Goal: Task Accomplishment & Management: Manage account settings

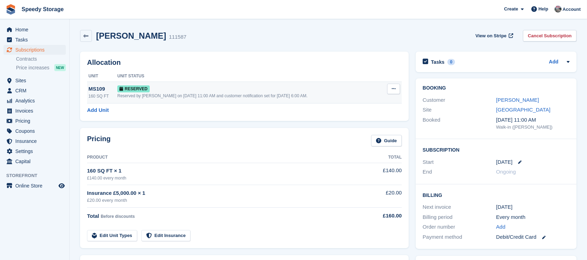
scroll to position [46, 0]
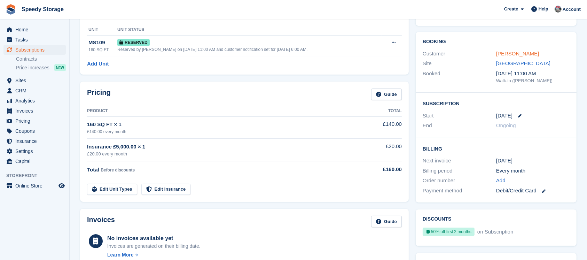
click at [520, 53] on link "Michael Smith" at bounding box center [517, 53] width 43 height 6
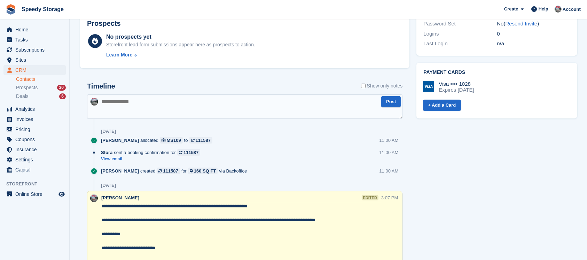
scroll to position [278, 0]
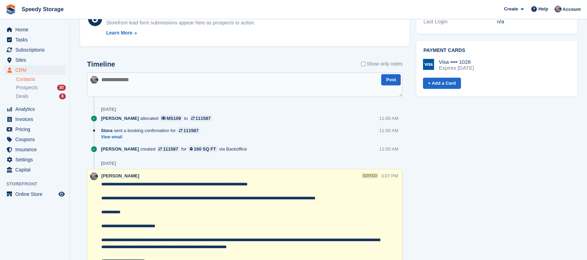
click at [141, 85] on textarea at bounding box center [244, 84] width 315 height 24
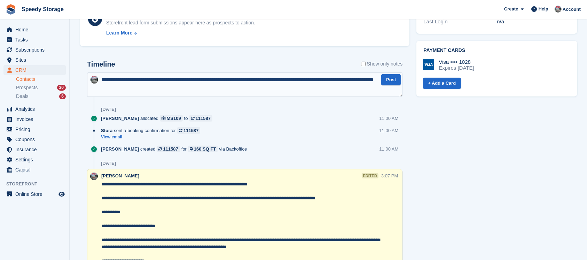
type textarea "**********"
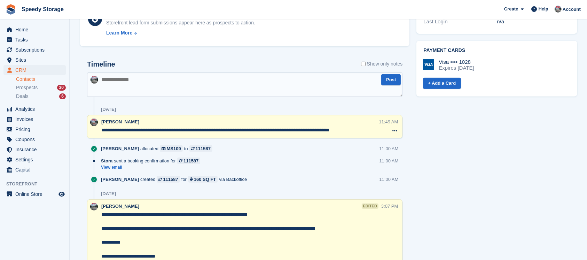
click at [377, 127] on textarea "**********" at bounding box center [239, 130] width 277 height 7
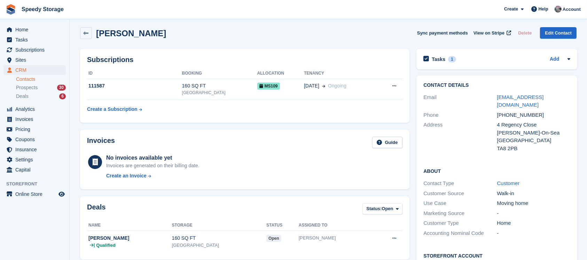
scroll to position [0, 0]
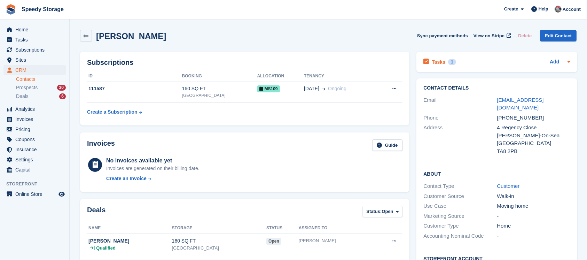
click at [489, 57] on div "Tasks 1 Add" at bounding box center [496, 61] width 147 height 9
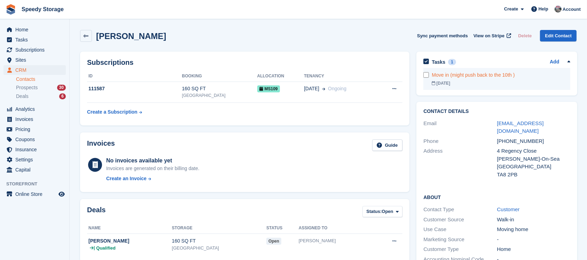
click at [516, 75] on div "Move in (might push back to the 10th )" at bounding box center [501, 74] width 139 height 7
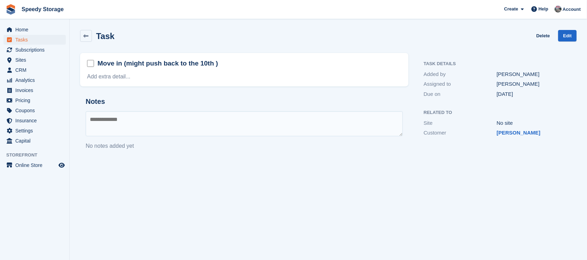
click at [244, 68] on div "Move in (might push back to the 10th )" at bounding box center [244, 63] width 314 height 11
click at [560, 35] on link "Edit" at bounding box center [567, 35] width 18 height 11
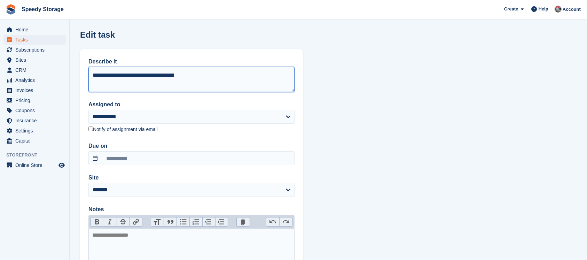
drag, startPoint x: 197, startPoint y: 74, endPoint x: 113, endPoint y: 77, distance: 83.9
click at [113, 77] on textarea "**********" at bounding box center [191, 79] width 206 height 25
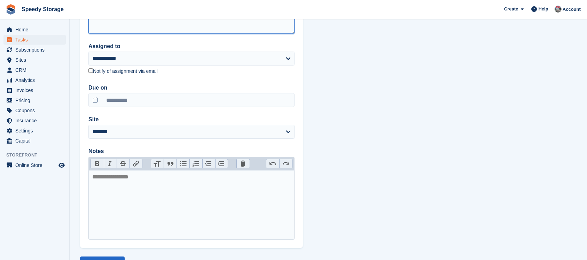
scroll to position [87, 0]
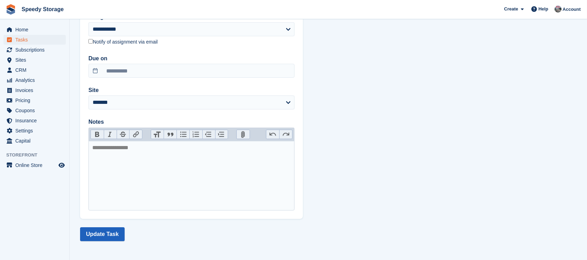
type textarea "**********"
click at [109, 227] on button "Update Task" at bounding box center [102, 234] width 45 height 14
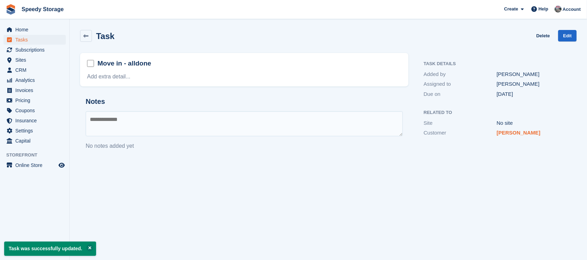
click at [523, 131] on link "Michael Smith" at bounding box center [518, 132] width 44 height 6
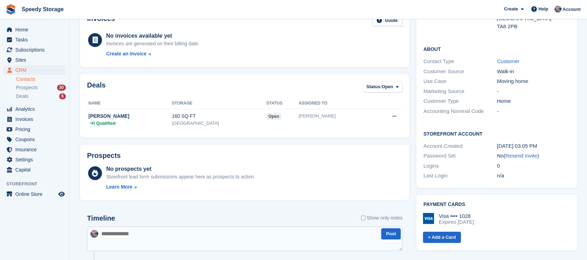
scroll to position [139, 0]
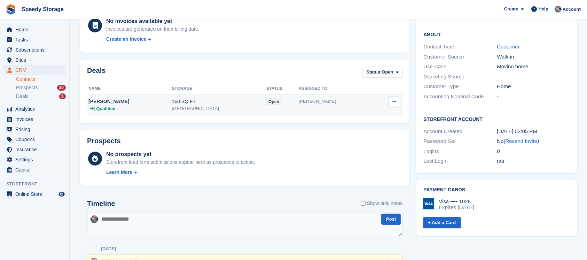
click at [396, 102] on button at bounding box center [394, 101] width 13 height 10
click at [356, 117] on p "View deal" at bounding box center [367, 115] width 61 height 9
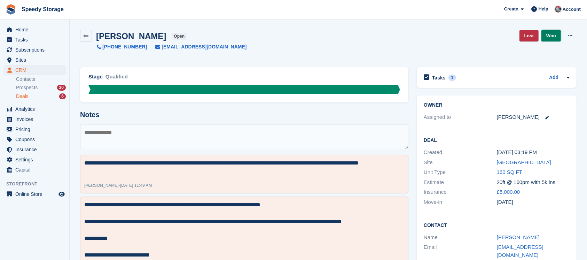
click at [550, 37] on link "Won" at bounding box center [550, 35] width 19 height 11
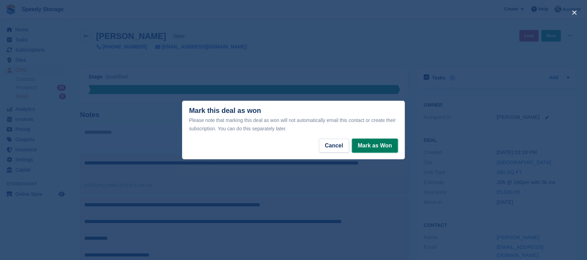
click at [381, 141] on button "Mark as Won" at bounding box center [375, 146] width 46 height 14
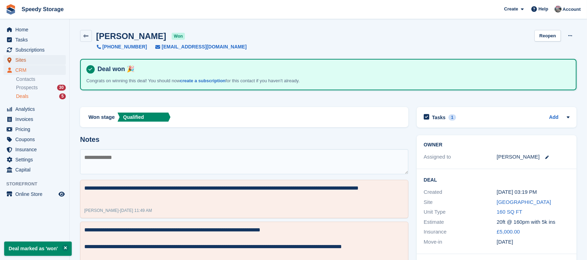
click at [26, 55] on span "Sites" at bounding box center [36, 60] width 42 height 10
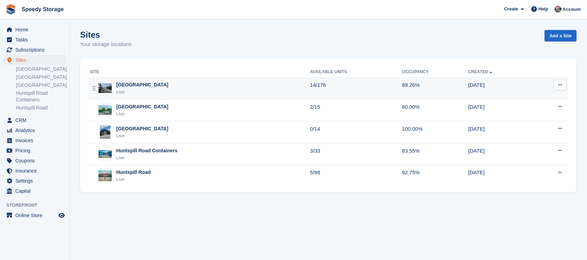
click at [142, 86] on div "[GEOGRAPHIC_DATA]" at bounding box center [142, 84] width 52 height 7
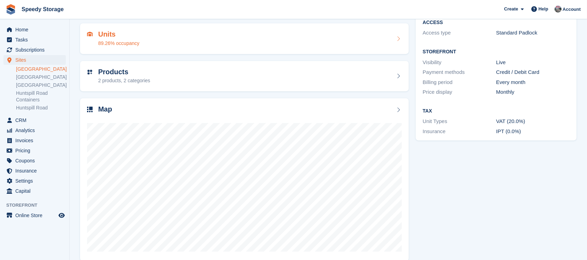
scroll to position [75, 0]
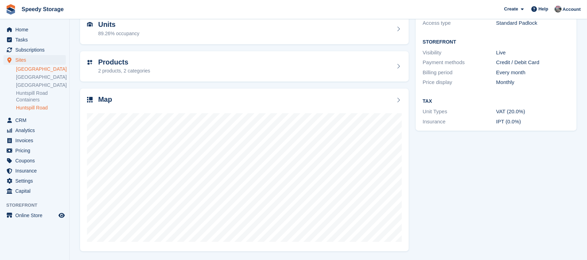
click at [25, 111] on link "Huntspill Road" at bounding box center [41, 107] width 50 height 7
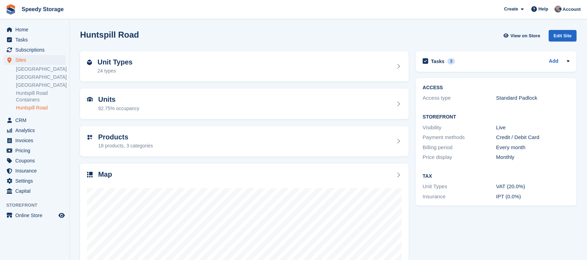
scroll to position [75, 0]
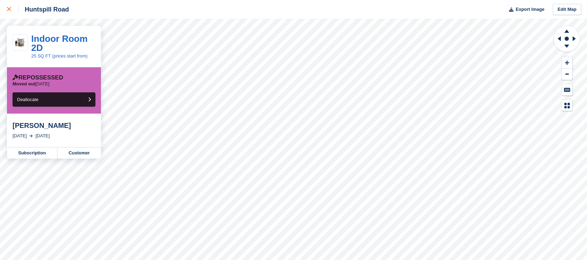
click at [6, 7] on link at bounding box center [9, 9] width 18 height 19
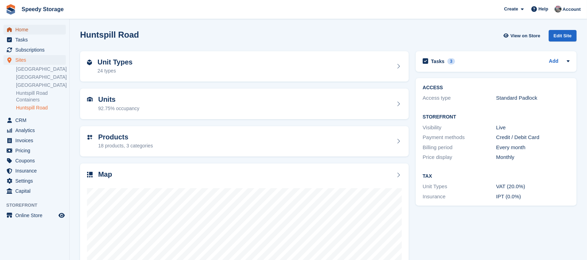
click at [31, 29] on span "Home" at bounding box center [36, 30] width 42 height 10
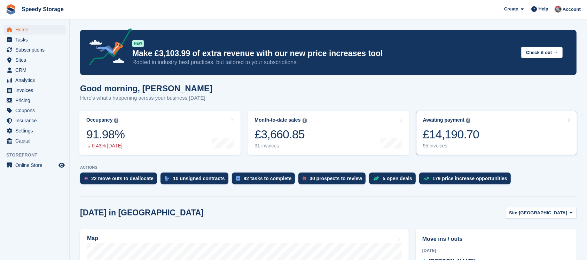
click at [494, 127] on link "Awaiting payment The total outstanding balance on all open invoices. £14,190.70…" at bounding box center [496, 133] width 161 height 44
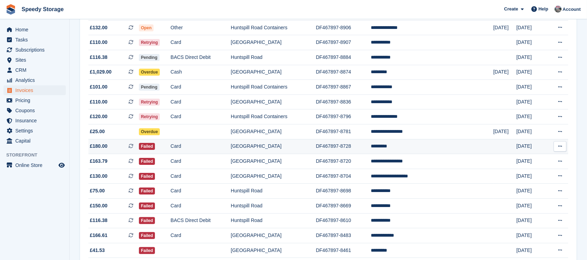
scroll to position [139, 0]
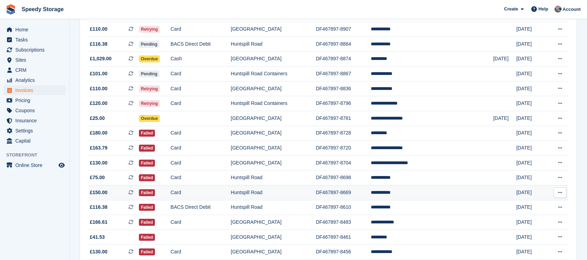
click at [297, 188] on td "Huntspill Road" at bounding box center [273, 192] width 85 height 15
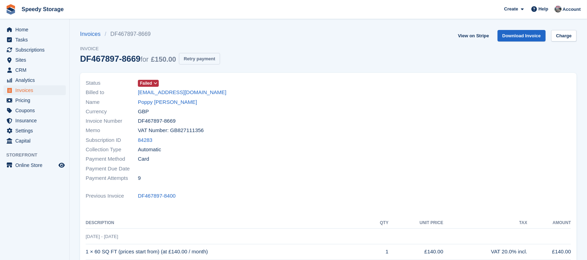
click at [192, 57] on button "Retry payment" at bounding box center [199, 58] width 41 height 11
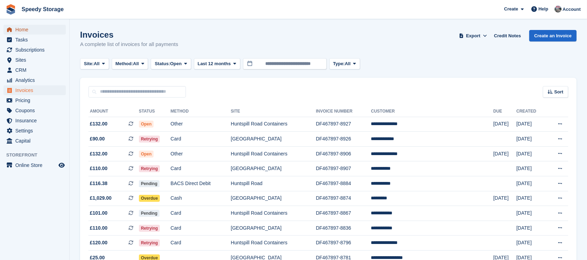
click at [23, 31] on span "Home" at bounding box center [36, 30] width 42 height 10
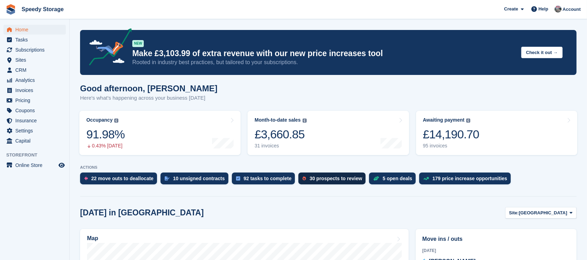
click at [309, 177] on div "30 prospects to review" at bounding box center [335, 178] width 53 height 6
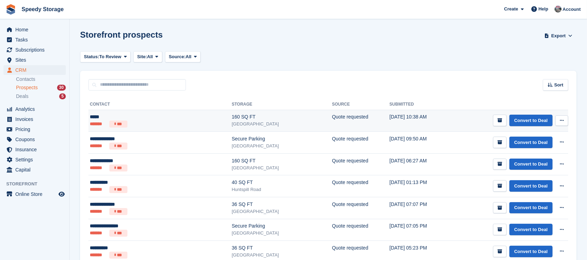
click at [137, 118] on div "*****" at bounding box center [134, 116] width 89 height 7
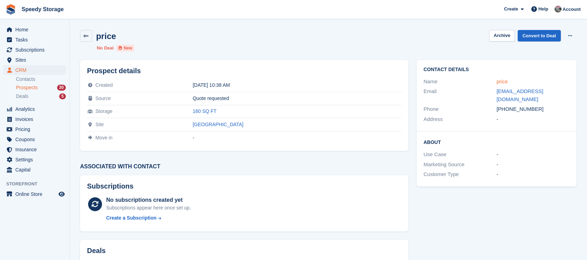
click at [496, 82] on link "price" at bounding box center [501, 81] width 11 height 6
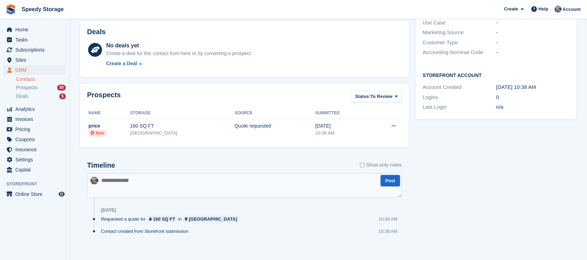
scroll to position [165, 0]
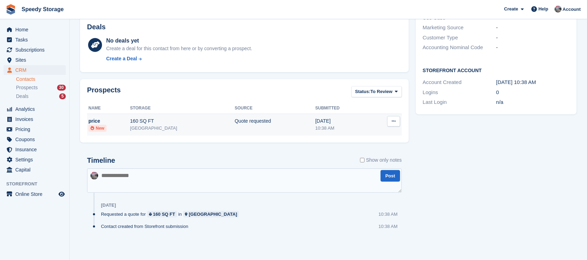
click at [391, 121] on button at bounding box center [393, 121] width 13 height 10
click at [355, 141] on p "Archive prospect" at bounding box center [366, 143] width 61 height 9
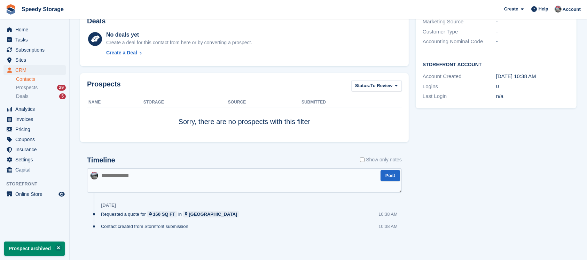
scroll to position [0, 0]
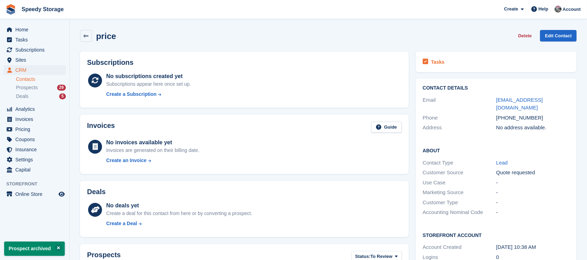
click at [467, 63] on div "Tasks" at bounding box center [496, 61] width 147 height 9
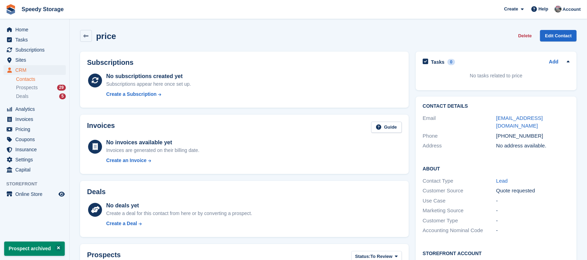
click at [522, 34] on button "Delete" at bounding box center [524, 35] width 19 height 11
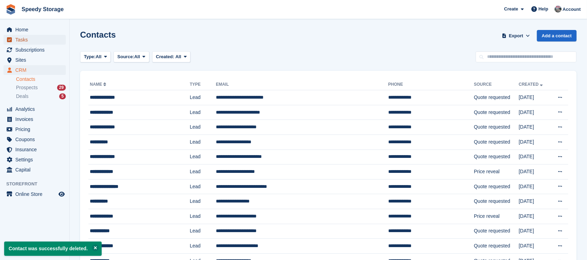
click at [23, 35] on span "Tasks" at bounding box center [36, 40] width 42 height 10
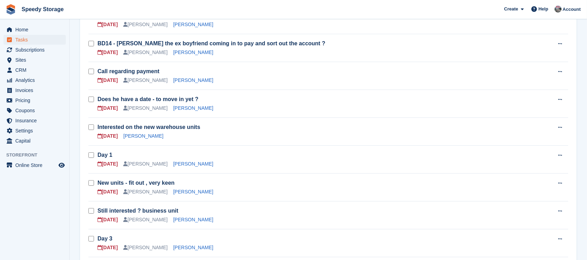
scroll to position [139, 0]
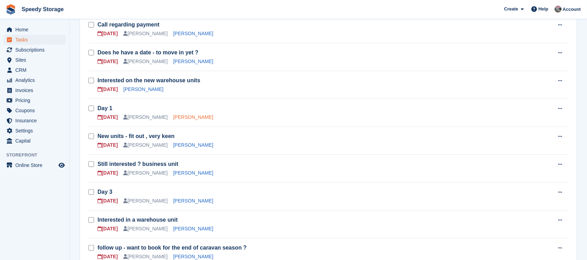
click at [183, 117] on link "[PERSON_NAME]" at bounding box center [193, 117] width 40 height 6
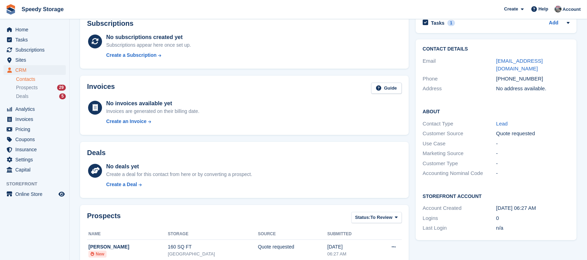
scroll to position [25, 0]
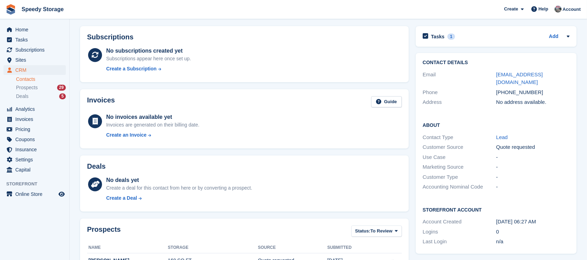
click at [521, 68] on div "Contact Details Email emilydobbins9@outlook.com Phone +447735123982 Address No …" at bounding box center [496, 83] width 161 height 61
click at [520, 72] on link "emilydobbins9@outlook.com" at bounding box center [519, 78] width 47 height 14
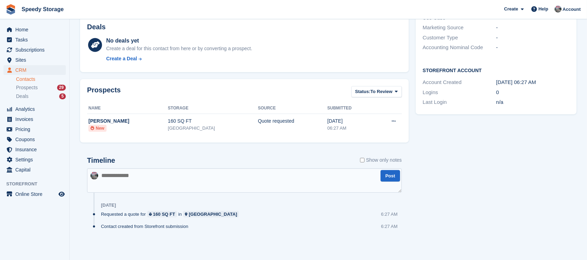
click at [116, 173] on textarea at bounding box center [244, 180] width 315 height 24
type textarea "**********"
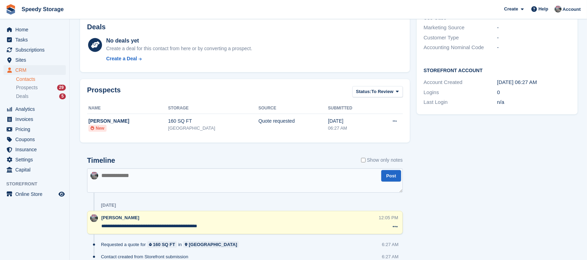
click at [214, 227] on textarea "**********" at bounding box center [239, 225] width 277 height 7
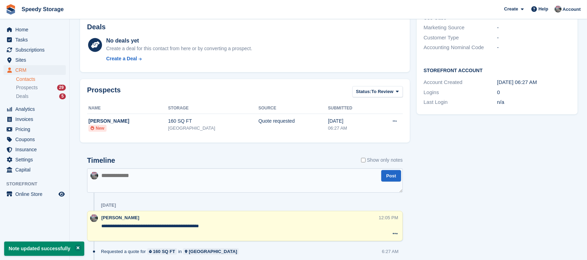
paste textarea "**********"
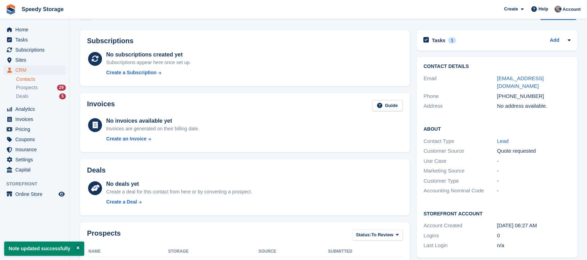
scroll to position [0, 0]
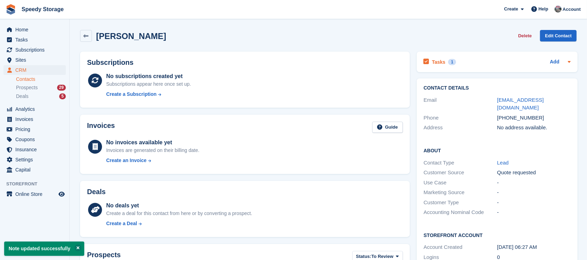
type textarea "**********"
click at [490, 63] on div "Tasks 1 Add" at bounding box center [497, 61] width 147 height 9
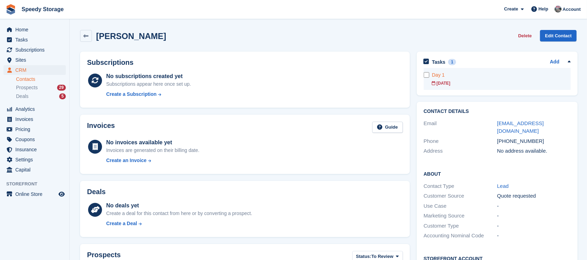
click at [478, 78] on div "Day 1" at bounding box center [501, 74] width 139 height 7
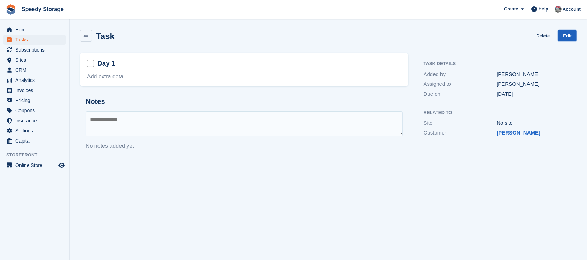
click at [564, 38] on link "Edit" at bounding box center [567, 35] width 18 height 11
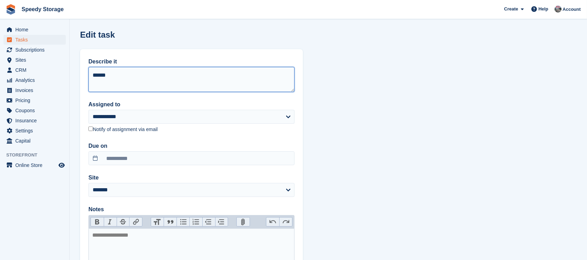
click at [105, 75] on textarea "*****" at bounding box center [191, 79] width 206 height 25
type textarea "*****"
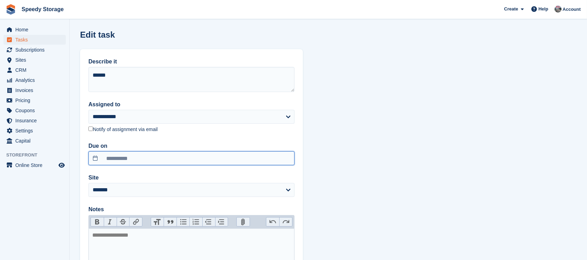
click at [117, 160] on input "**********" at bounding box center [191, 158] width 206 height 14
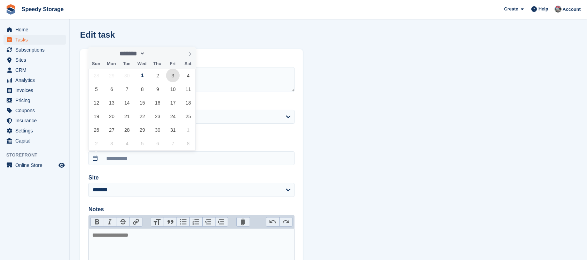
click at [171, 79] on span "3" at bounding box center [173, 76] width 14 height 14
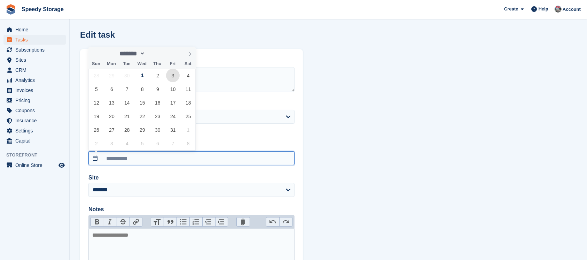
type input "**********"
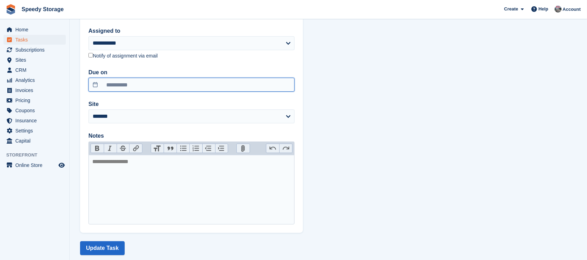
scroll to position [87, 0]
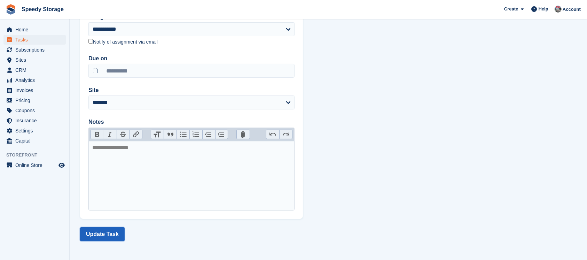
click at [109, 229] on button "Update Task" at bounding box center [102, 234] width 45 height 14
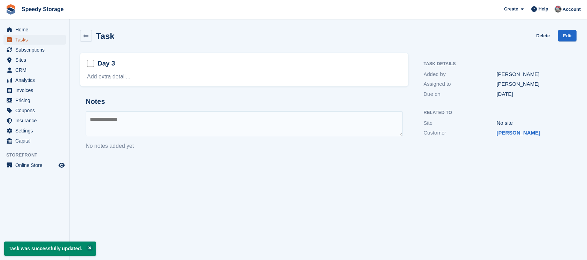
click at [36, 41] on span "Tasks" at bounding box center [36, 40] width 42 height 10
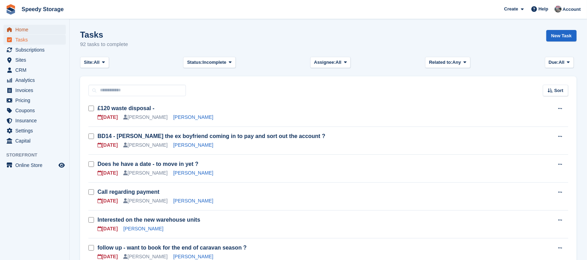
click at [33, 29] on span "Home" at bounding box center [36, 30] width 42 height 10
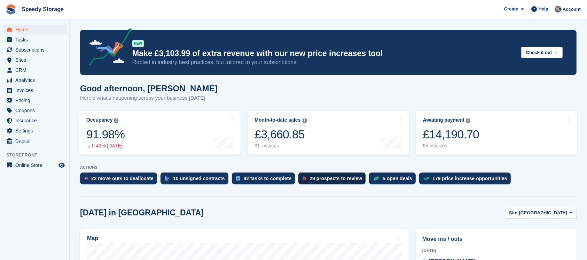
click at [320, 181] on div "29 prospects to review" at bounding box center [335, 178] width 53 height 6
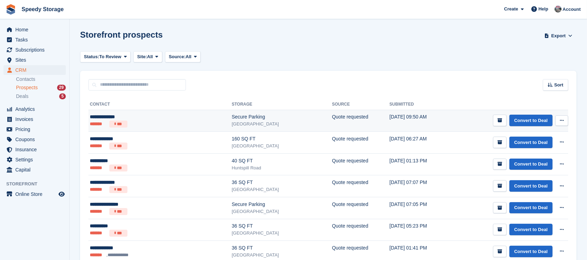
click at [95, 115] on div "**********" at bounding box center [134, 116] width 89 height 7
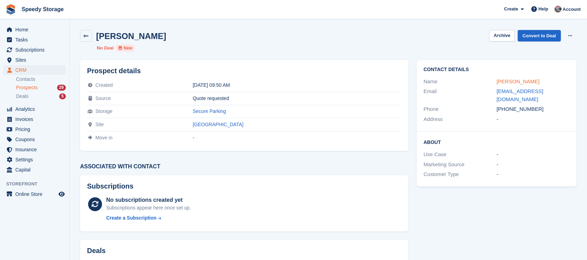
click at [522, 82] on link "[PERSON_NAME]" at bounding box center [517, 81] width 43 height 6
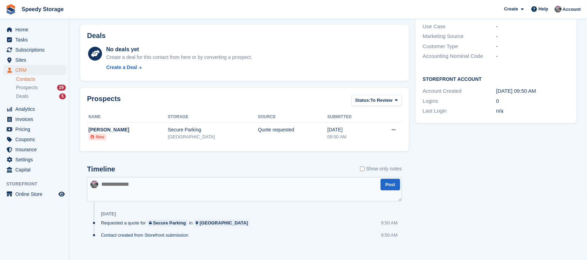
scroll to position [165, 0]
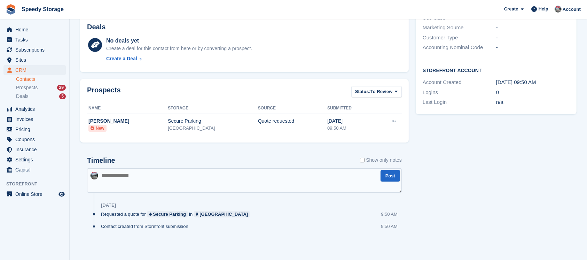
click at [134, 176] on textarea at bounding box center [244, 180] width 315 height 24
type textarea "**********"
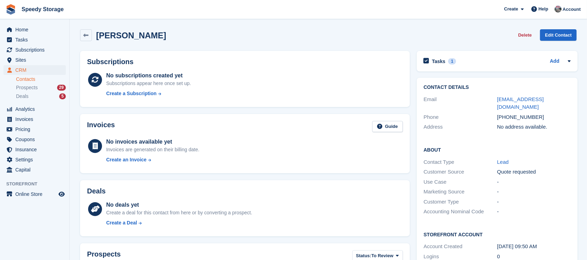
scroll to position [0, 0]
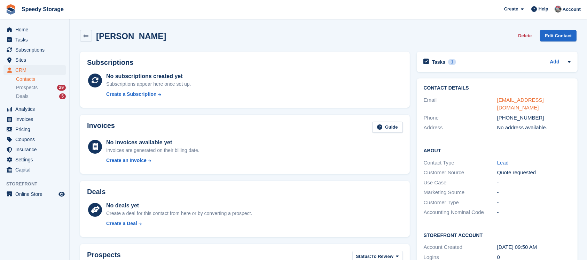
click at [533, 97] on link "suzannepriest@hotmail.co.uk" at bounding box center [520, 104] width 47 height 14
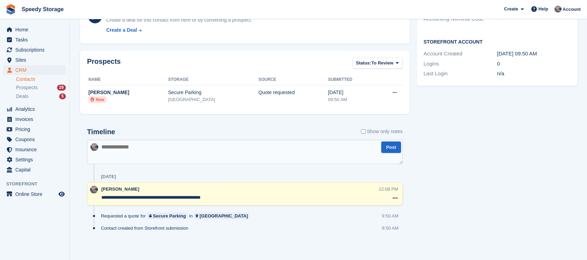
scroll to position [195, 0]
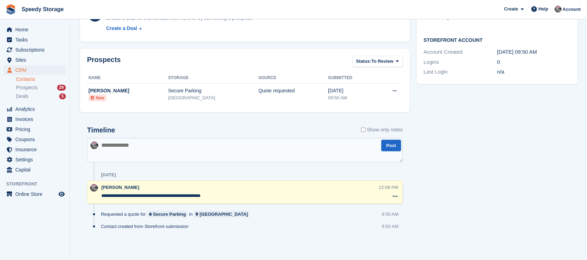
click at [228, 194] on textarea "**********" at bounding box center [239, 195] width 277 height 7
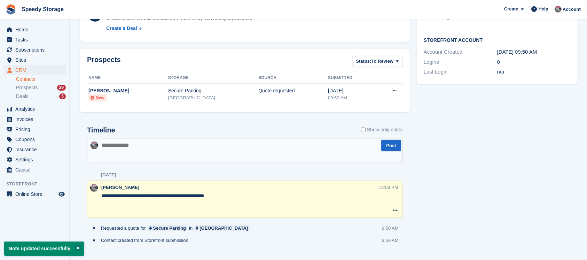
paste textarea "**********"
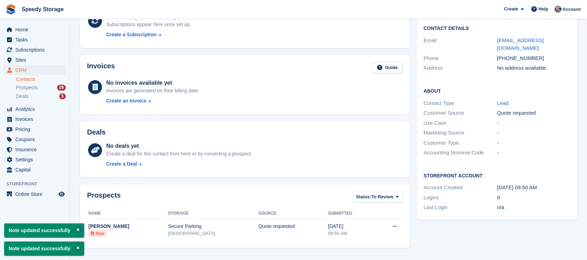
scroll to position [0, 0]
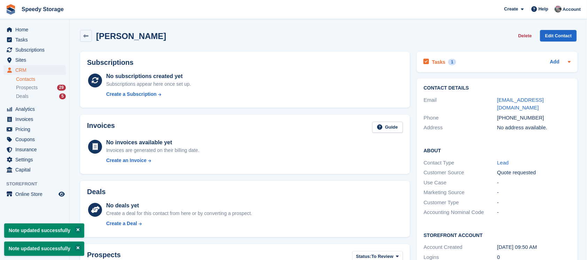
type textarea "**********"
click at [490, 64] on div "Tasks 1 Add" at bounding box center [497, 61] width 147 height 9
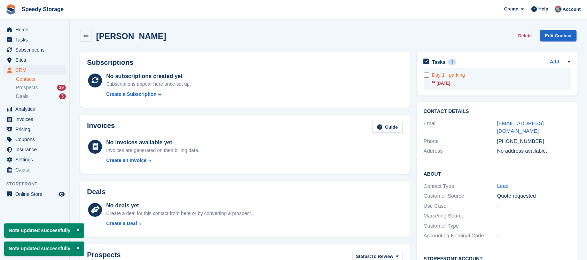
click at [477, 82] on div "[DATE]" at bounding box center [501, 83] width 139 height 6
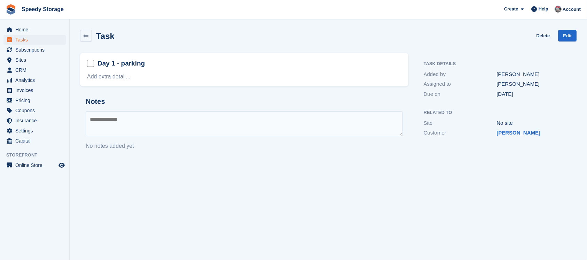
click at [564, 29] on div "Task Delete Edit" at bounding box center [328, 37] width 505 height 23
click at [564, 32] on link "Edit" at bounding box center [567, 35] width 18 height 11
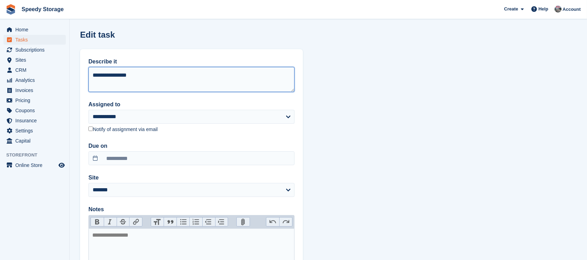
click at [106, 75] on textarea "**********" at bounding box center [191, 79] width 206 height 25
type textarea "**********"
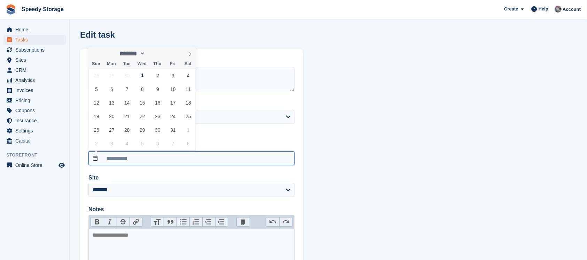
click at [117, 156] on input "**********" at bounding box center [191, 158] width 206 height 14
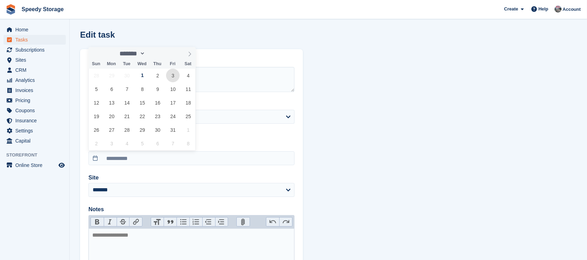
click at [172, 77] on span "3" at bounding box center [173, 76] width 14 height 14
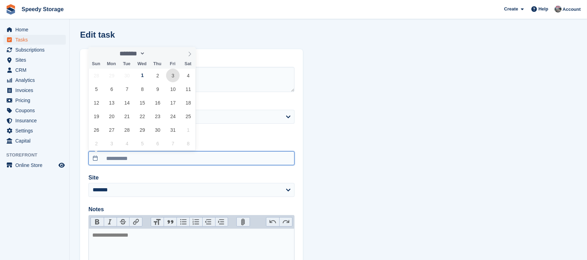
type input "**********"
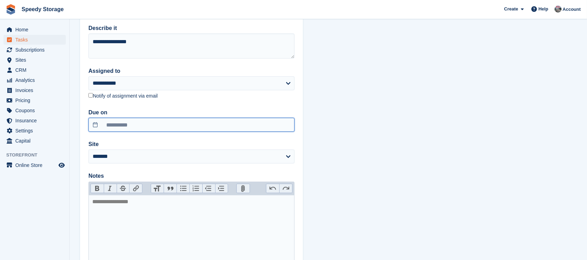
scroll to position [87, 0]
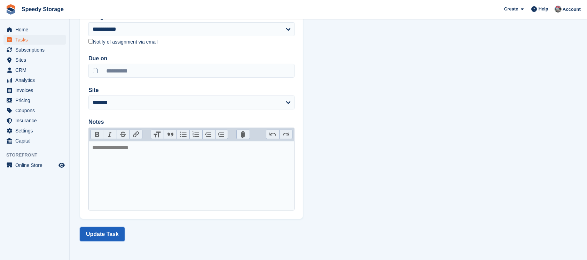
click at [102, 232] on button "Update Task" at bounding box center [102, 234] width 45 height 14
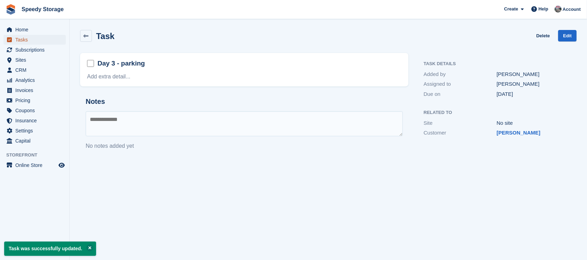
click at [22, 36] on span "Tasks" at bounding box center [36, 40] width 42 height 10
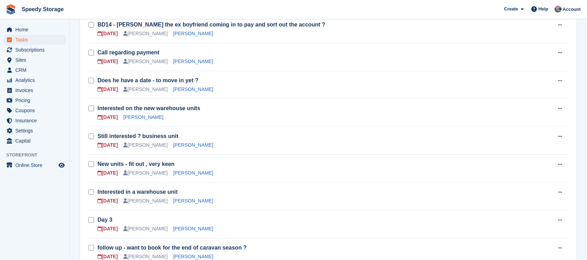
scroll to position [93, 0]
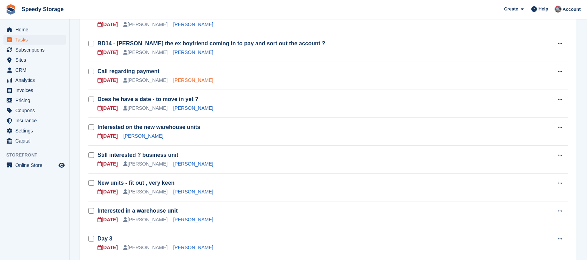
click at [179, 81] on link "Rob Pople" at bounding box center [193, 80] width 40 height 6
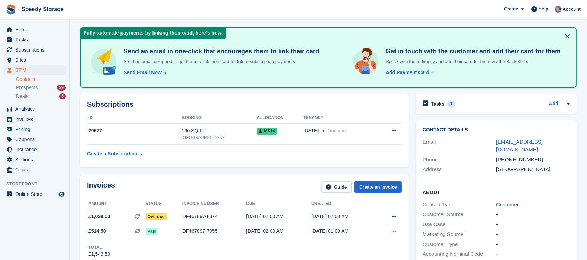
scroll to position [46, 0]
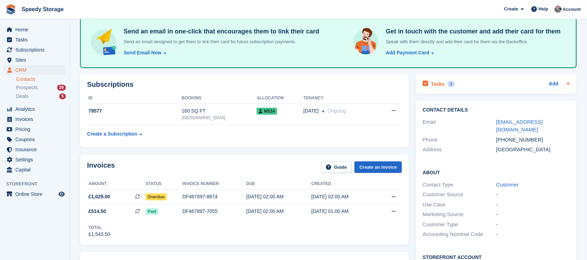
click at [487, 82] on div "Tasks 1 Add" at bounding box center [496, 83] width 147 height 9
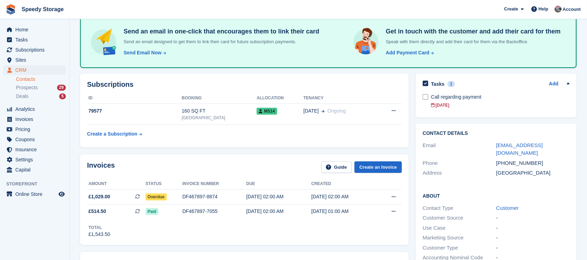
click at [487, 82] on div "Tasks 1 Add" at bounding box center [496, 83] width 147 height 9
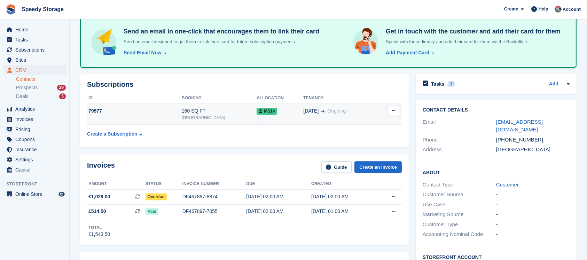
click at [161, 113] on div "79577" at bounding box center [134, 110] width 95 height 7
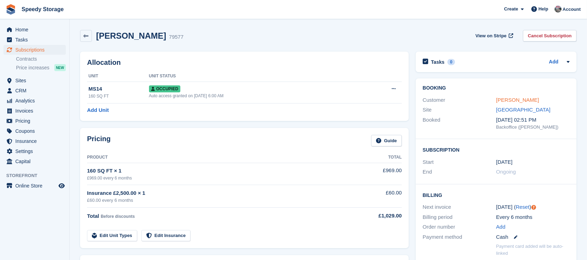
click at [512, 101] on link "[PERSON_NAME]" at bounding box center [517, 100] width 43 height 6
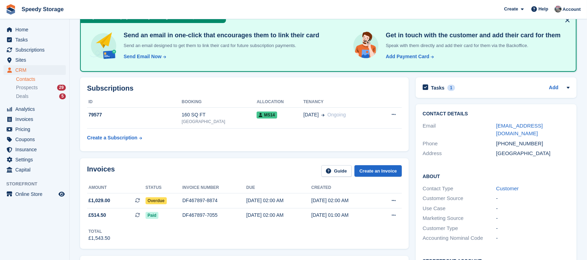
scroll to position [93, 0]
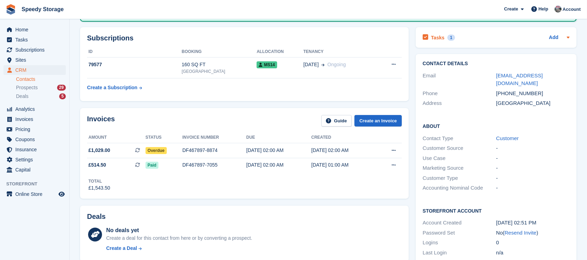
click at [483, 33] on div "Tasks 1 Add" at bounding box center [496, 37] width 147 height 9
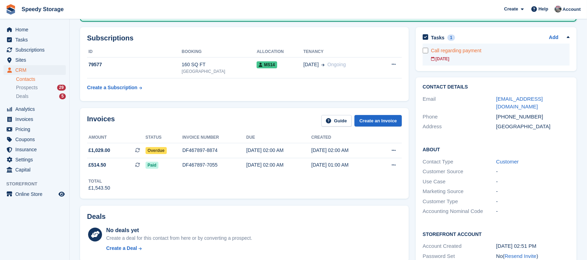
click at [482, 52] on div "Call regarding payment" at bounding box center [500, 50] width 139 height 7
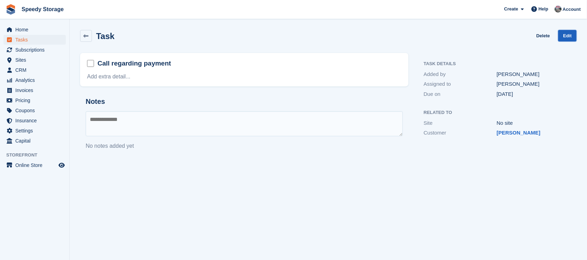
click at [569, 38] on link "Edit" at bounding box center [567, 35] width 18 height 11
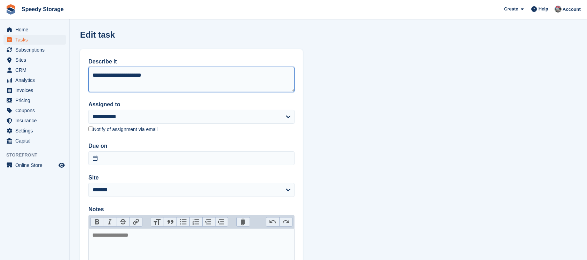
drag, startPoint x: 161, startPoint y: 79, endPoint x: 92, endPoint y: 73, distance: 69.5
click at [92, 73] on textarea "**********" at bounding box center [191, 79] width 206 height 25
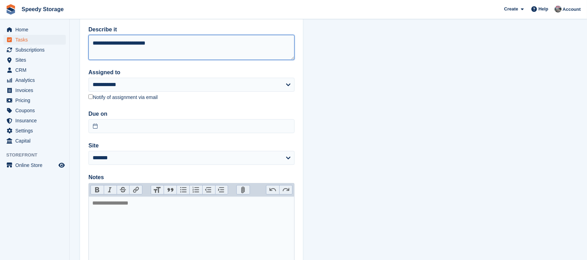
scroll to position [46, 0]
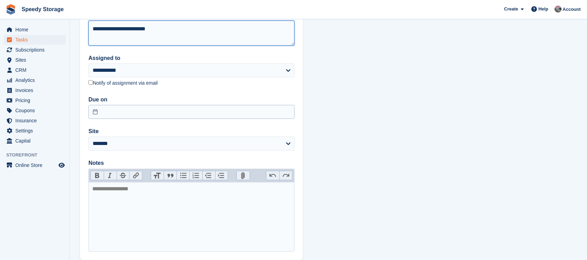
type textarea "**********"
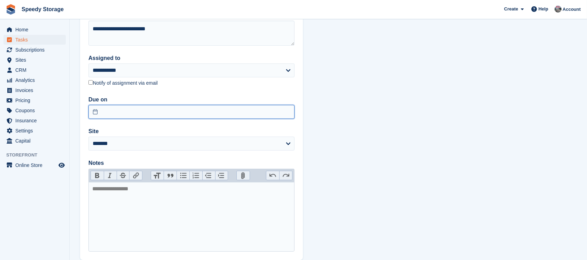
click at [117, 116] on input "text" at bounding box center [191, 112] width 206 height 14
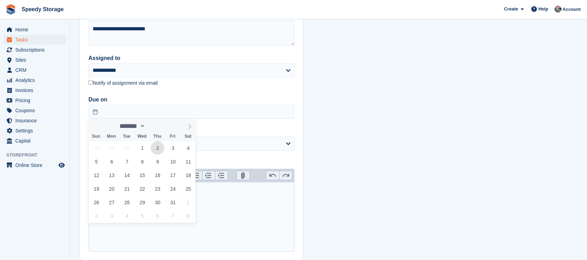
click at [156, 148] on span "2" at bounding box center [158, 148] width 14 height 14
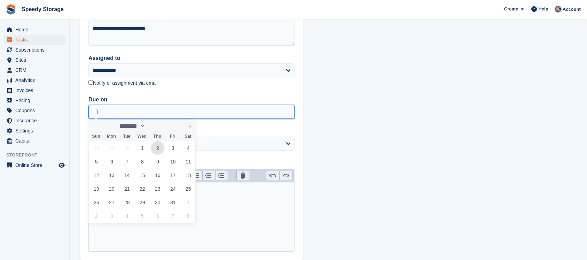
type input "**********"
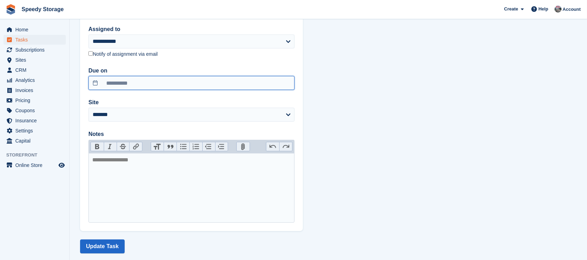
scroll to position [87, 0]
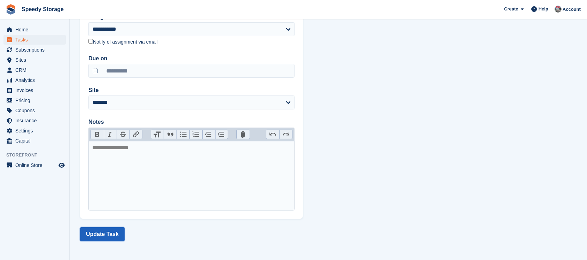
click at [106, 230] on button "Update Task" at bounding box center [102, 234] width 45 height 14
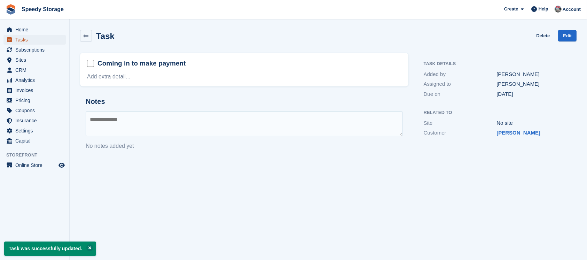
click at [31, 38] on span "Tasks" at bounding box center [36, 40] width 42 height 10
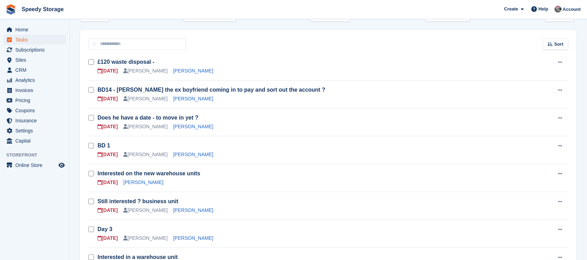
scroll to position [93, 0]
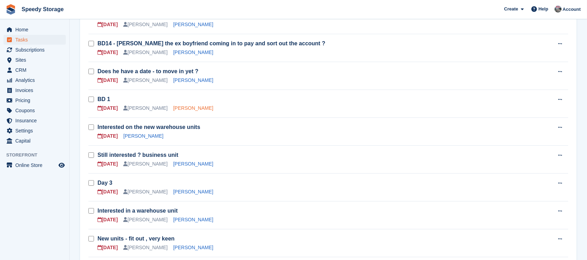
click at [173, 105] on link "[PERSON_NAME]" at bounding box center [193, 108] width 40 height 6
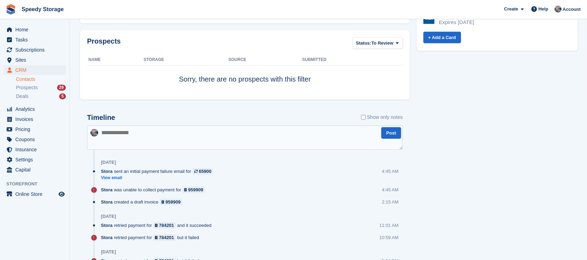
scroll to position [371, 0]
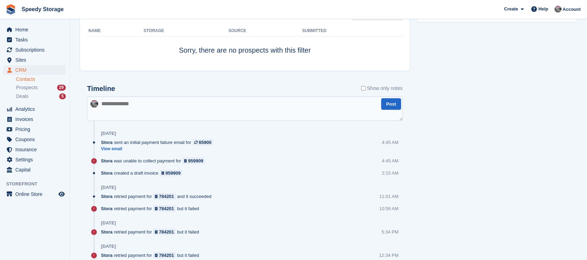
click at [124, 106] on textarea at bounding box center [245, 108] width 316 height 24
type textarea "**********"
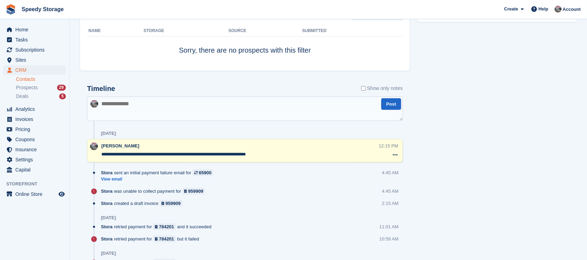
click at [273, 153] on textarea "**********" at bounding box center [239, 154] width 277 height 7
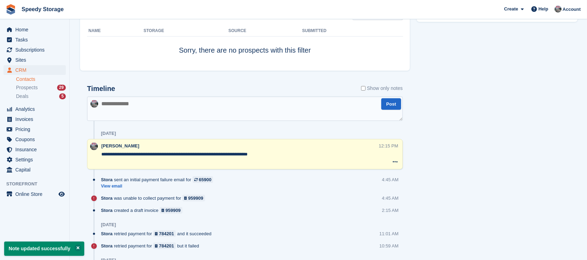
paste textarea "**********"
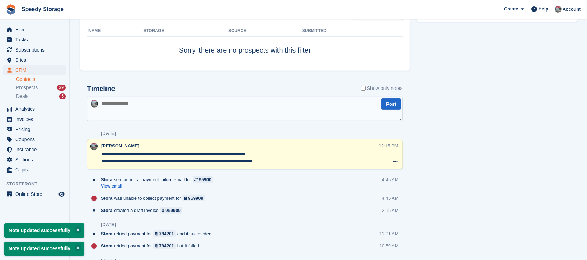
type textarea "**********"
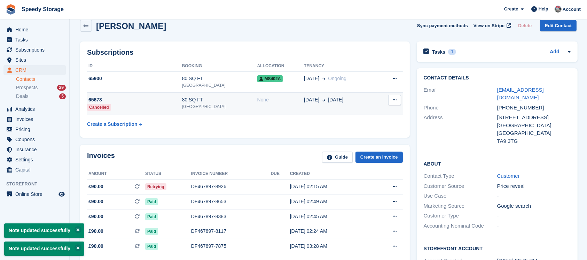
scroll to position [0, 0]
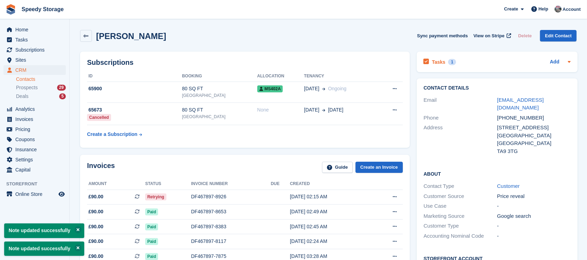
click at [468, 60] on div "Tasks 1 Add" at bounding box center [497, 61] width 147 height 9
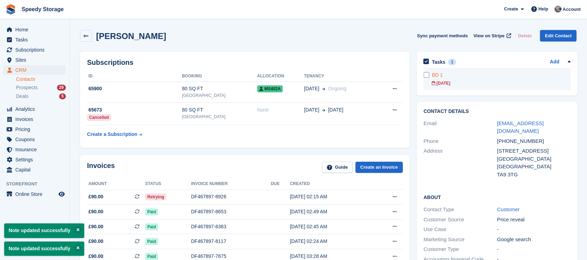
click at [460, 87] on link "BD 1 [DATE]" at bounding box center [501, 79] width 139 height 22
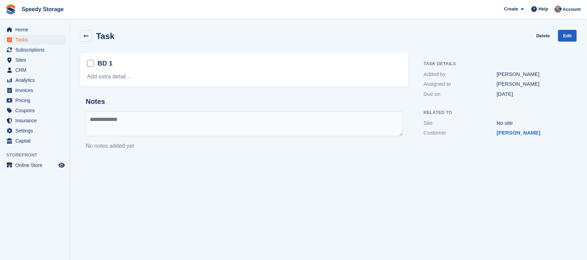
click at [562, 35] on link "Edit" at bounding box center [567, 35] width 18 height 11
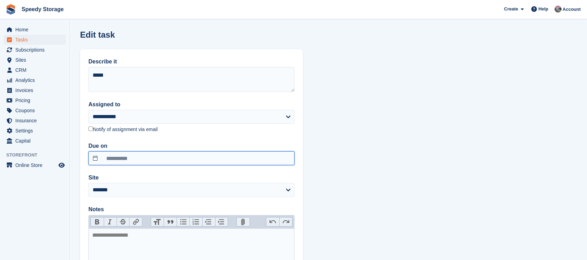
click at [114, 157] on input "**********" at bounding box center [191, 158] width 206 height 14
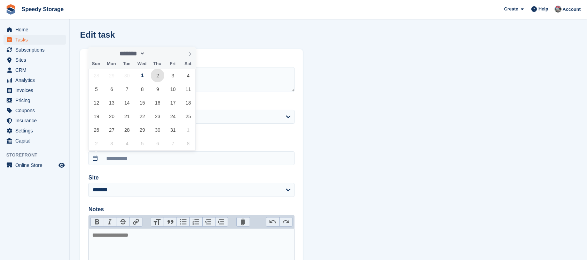
click at [157, 77] on span "2" at bounding box center [158, 76] width 14 height 14
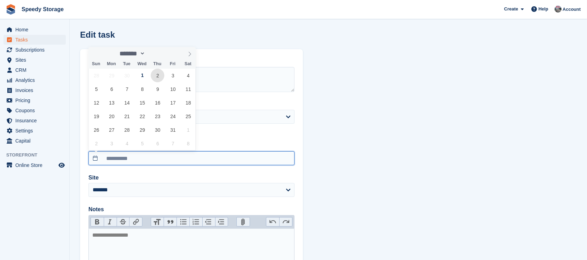
type input "**********"
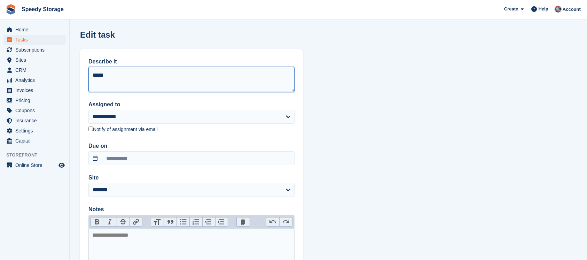
click at [106, 77] on textarea "****" at bounding box center [191, 79] width 206 height 25
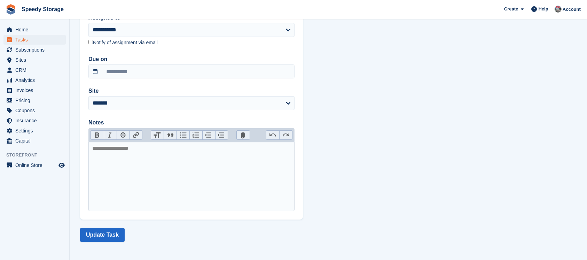
scroll to position [87, 0]
type textarea "****"
click at [103, 236] on button "Update Task" at bounding box center [102, 234] width 45 height 14
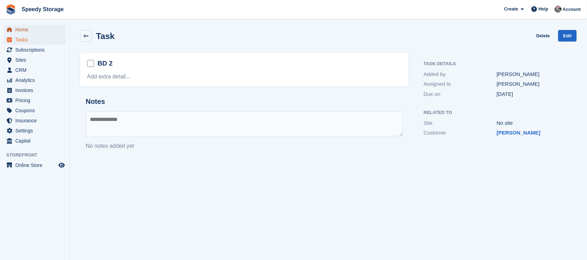
click at [18, 26] on span "Home" at bounding box center [36, 30] width 42 height 10
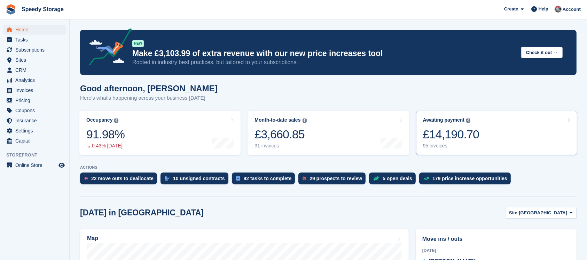
click at [496, 121] on link "Awaiting payment The total outstanding balance on all open invoices. £14,190.70…" at bounding box center [496, 133] width 161 height 44
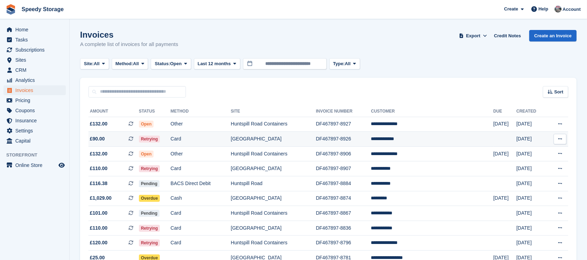
click at [414, 139] on td "**********" at bounding box center [432, 139] width 122 height 15
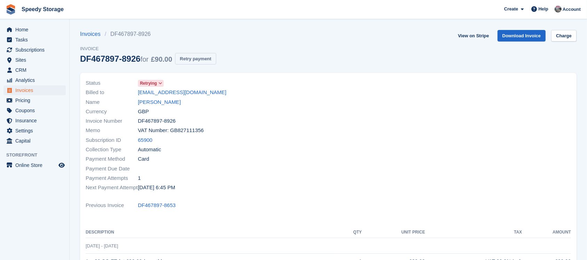
click at [205, 57] on button "Retry payment" at bounding box center [195, 58] width 41 height 11
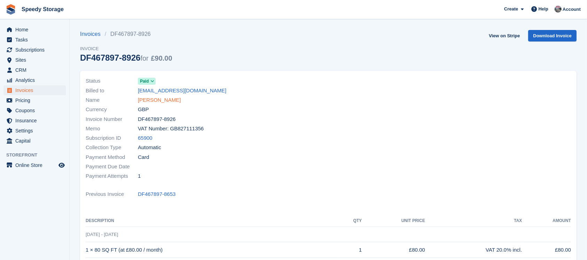
click at [160, 100] on link "Jody Houghton" at bounding box center [159, 100] width 43 height 8
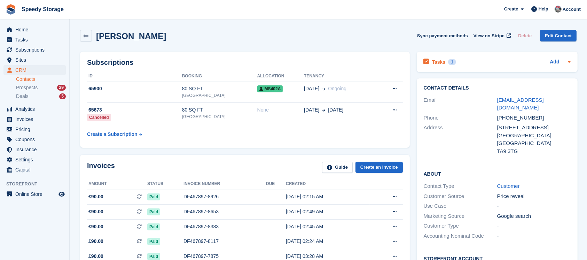
click at [476, 59] on div "Tasks 1 Add" at bounding box center [497, 61] width 147 height 9
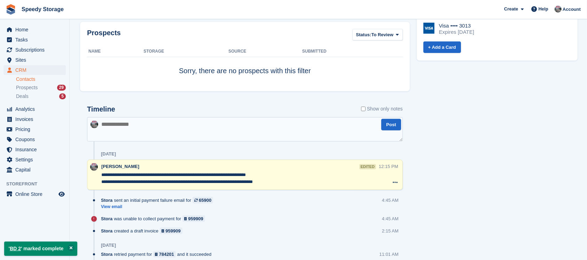
scroll to position [371, 0]
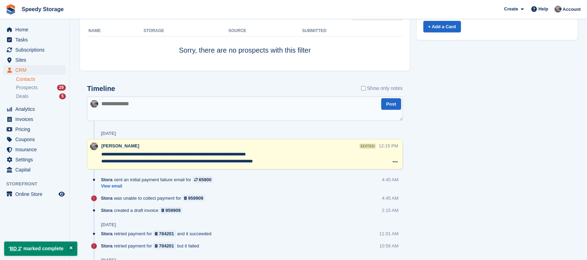
click at [296, 161] on textarea "**********" at bounding box center [239, 158] width 277 height 14
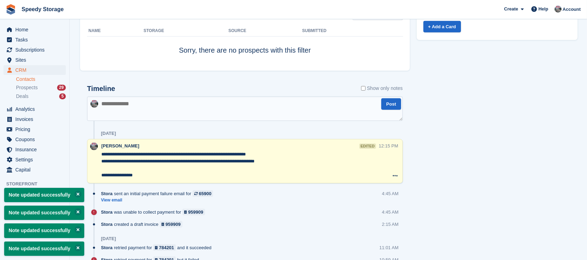
type textarea "**********"
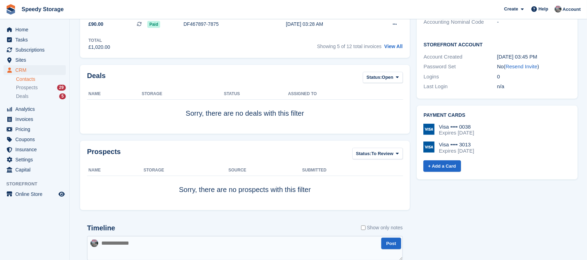
scroll to position [0, 0]
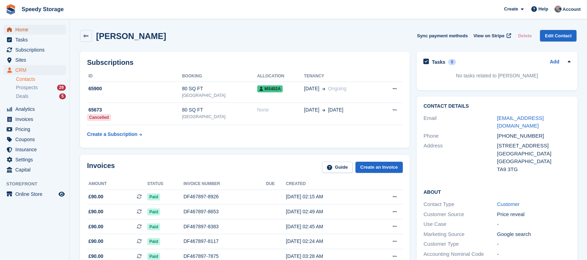
click at [32, 31] on span "Home" at bounding box center [36, 30] width 42 height 10
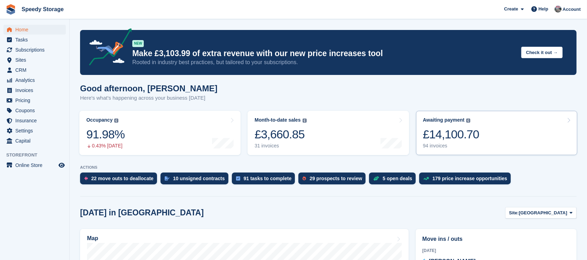
click at [494, 140] on link "Awaiting payment The total outstanding balance on all open invoices. £14,100.70…" at bounding box center [496, 133] width 161 height 44
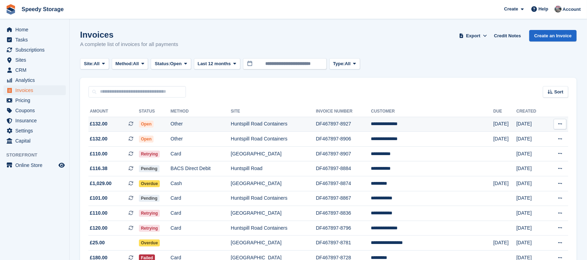
scroll to position [46, 0]
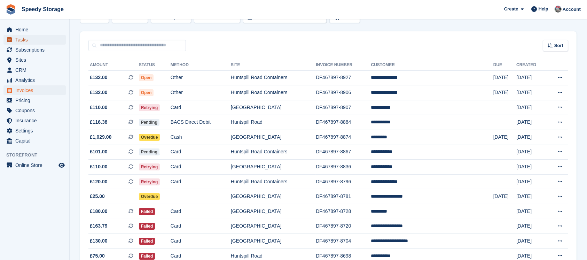
click at [25, 42] on span "Tasks" at bounding box center [36, 40] width 42 height 10
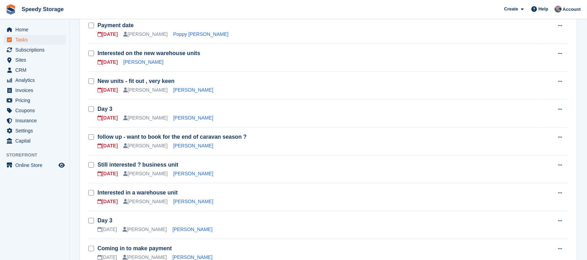
scroll to position [185, 0]
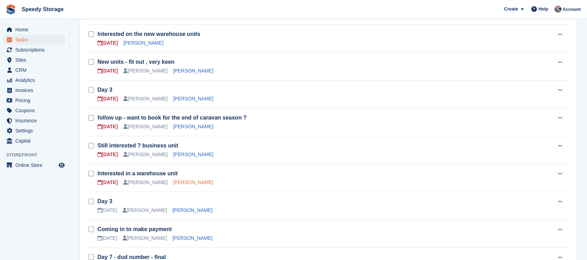
click at [173, 179] on link "George Winby" at bounding box center [193, 182] width 40 height 6
click at [184, 181] on link "George Winby" at bounding box center [193, 182] width 40 height 6
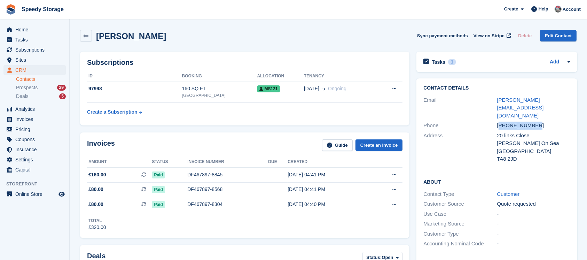
drag, startPoint x: 500, startPoint y: 111, endPoint x: 538, endPoint y: 112, distance: 37.9
click at [538, 121] on div "+447931395840" at bounding box center [533, 125] width 73 height 8
copy div "447931395840"
click at [22, 39] on span "Tasks" at bounding box center [36, 40] width 42 height 10
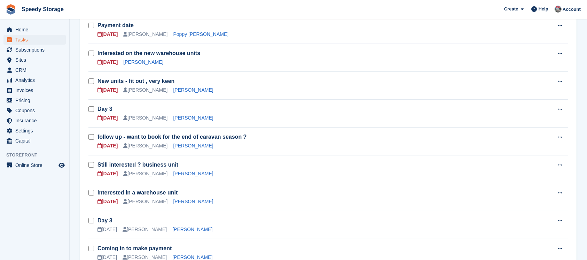
scroll to position [185, 0]
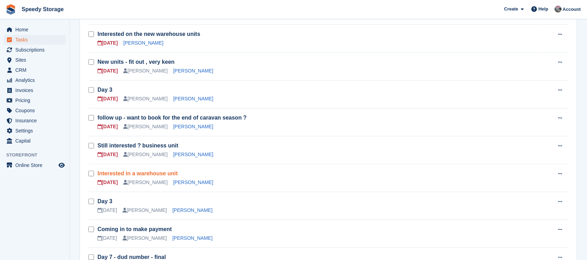
click at [169, 175] on link "Interested in a warehouse unit" at bounding box center [137, 173] width 80 height 6
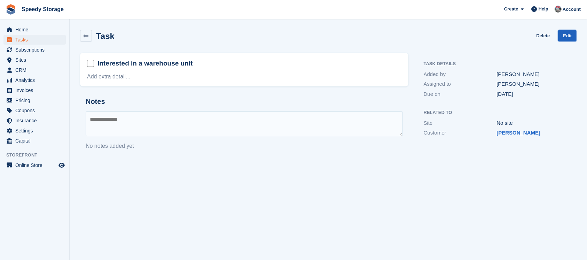
click at [565, 40] on link "Edit" at bounding box center [567, 35] width 18 height 11
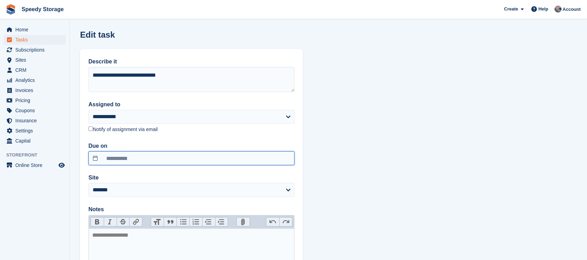
click at [125, 157] on input "**********" at bounding box center [191, 158] width 206 height 14
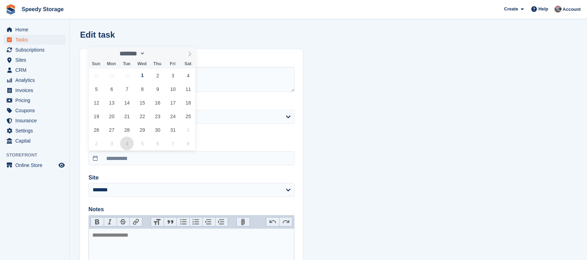
click at [128, 143] on span "4" at bounding box center [127, 143] width 14 height 14
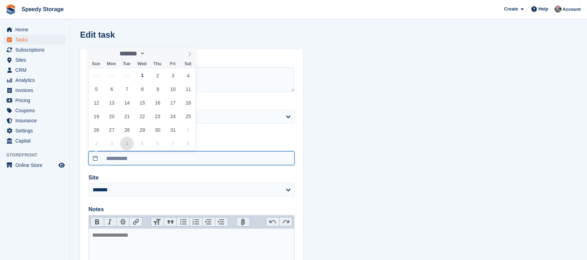
type input "**********"
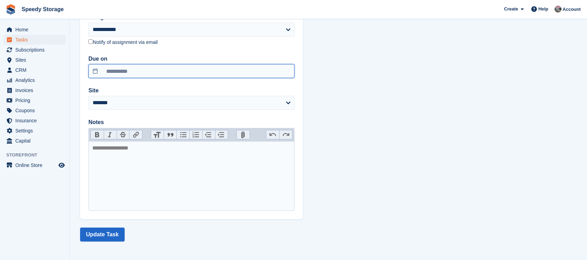
scroll to position [87, 0]
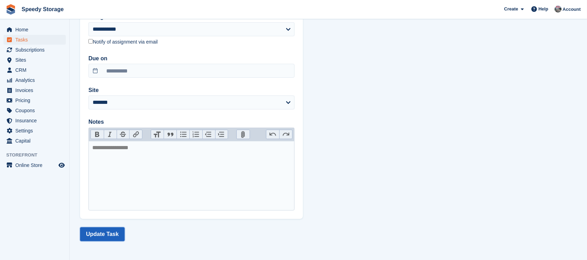
click at [106, 237] on button "Update Task" at bounding box center [102, 234] width 45 height 14
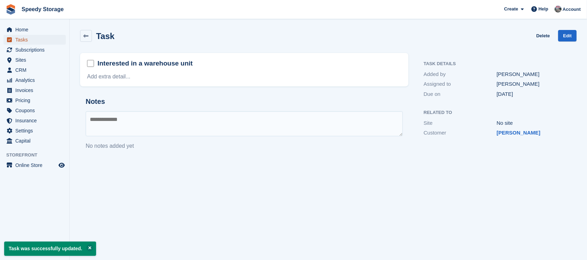
click at [25, 40] on span "Tasks" at bounding box center [36, 40] width 42 height 10
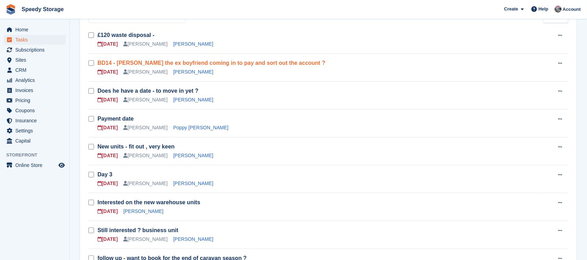
scroll to position [93, 0]
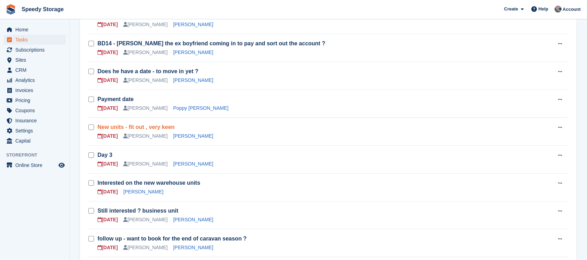
click at [156, 128] on link "New units - fit out , very keen" at bounding box center [135, 127] width 77 height 6
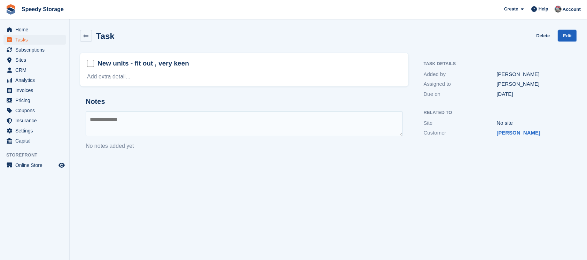
click at [564, 40] on link "Edit" at bounding box center [567, 35] width 18 height 11
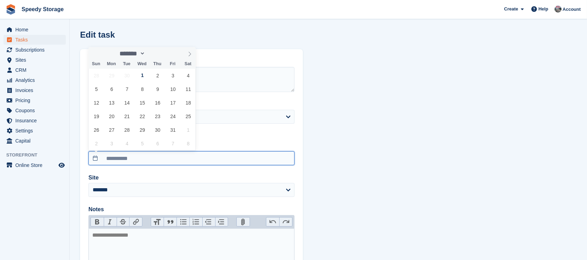
click at [115, 155] on input "**********" at bounding box center [191, 158] width 206 height 14
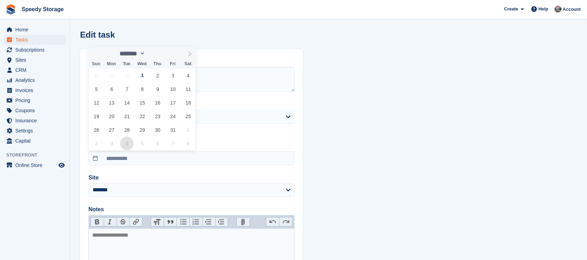
click at [128, 142] on span "4" at bounding box center [127, 143] width 14 height 14
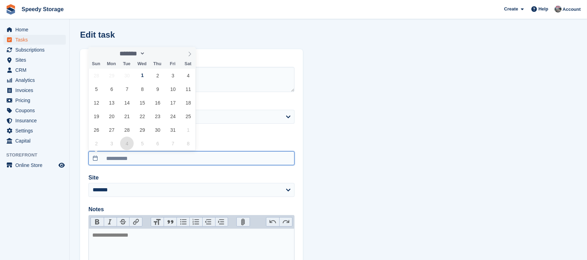
type input "**********"
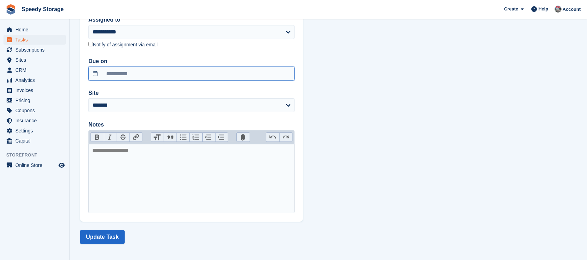
scroll to position [87, 0]
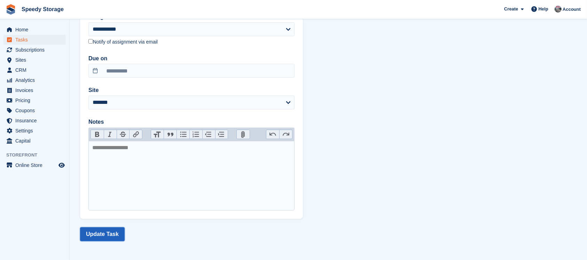
click at [103, 234] on button "Update Task" at bounding box center [102, 234] width 45 height 14
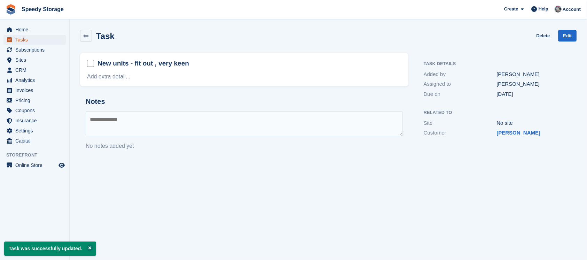
click at [23, 41] on span "Tasks" at bounding box center [36, 40] width 42 height 10
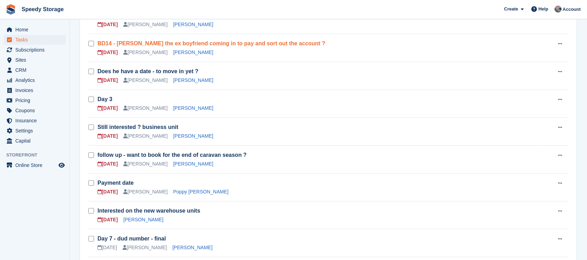
scroll to position [139, 0]
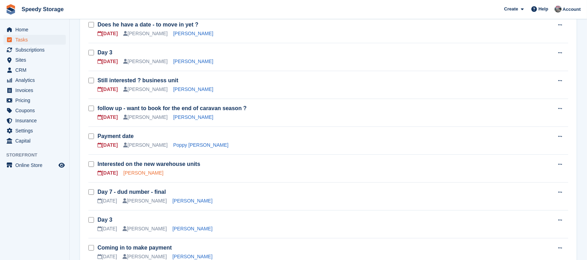
click at [144, 170] on link "Ben Thompson" at bounding box center [143, 173] width 40 height 6
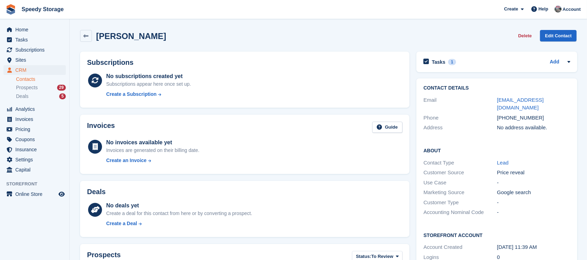
scroll to position [139, 0]
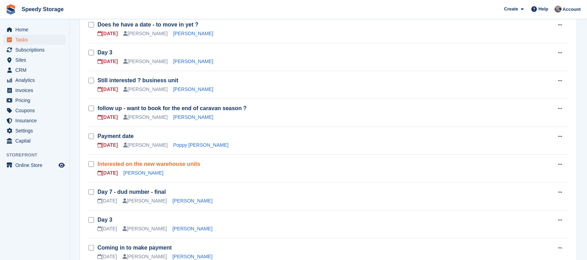
click at [132, 163] on link "Interested on the new warehouse units" at bounding box center [148, 164] width 103 height 6
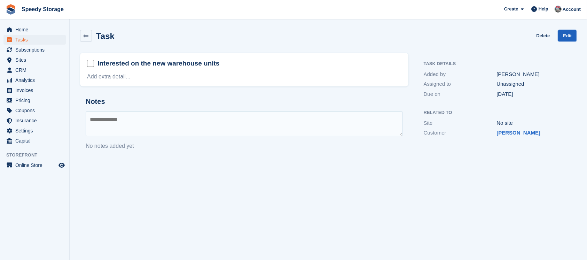
click at [561, 36] on link "Edit" at bounding box center [567, 35] width 18 height 11
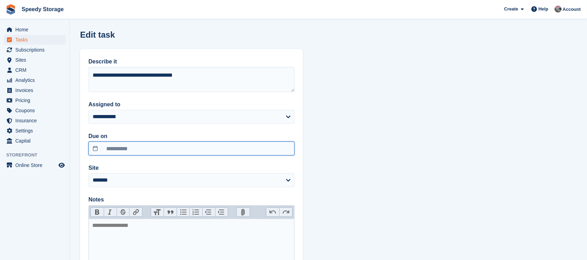
click at [118, 150] on input "**********" at bounding box center [191, 148] width 206 height 14
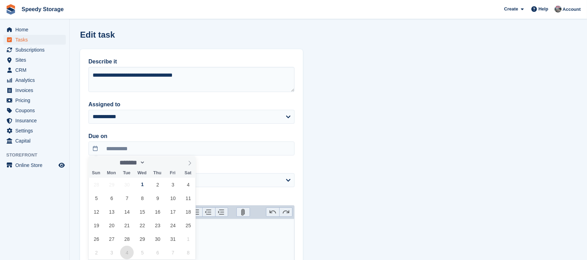
click at [125, 251] on span "4" at bounding box center [127, 252] width 14 height 14
type input "**********"
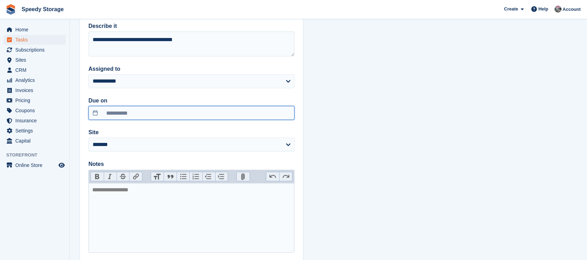
scroll to position [78, 0]
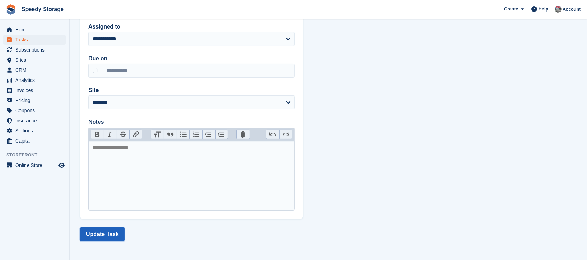
click at [87, 230] on button "Update Task" at bounding box center [102, 234] width 45 height 14
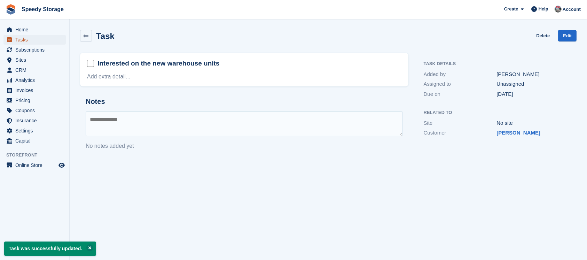
click at [27, 39] on span "Tasks" at bounding box center [36, 40] width 42 height 10
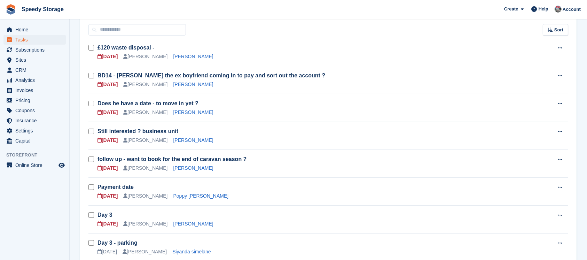
scroll to position [46, 0]
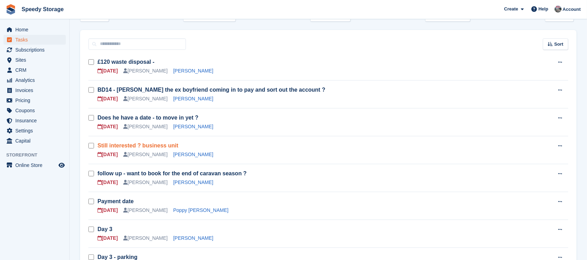
click at [118, 144] on link "Still interested ? business unit" at bounding box center [137, 145] width 81 height 6
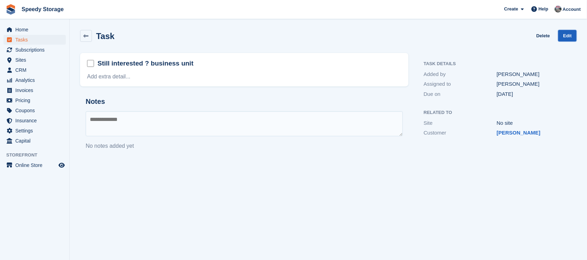
click at [565, 39] on link "Edit" at bounding box center [567, 35] width 18 height 11
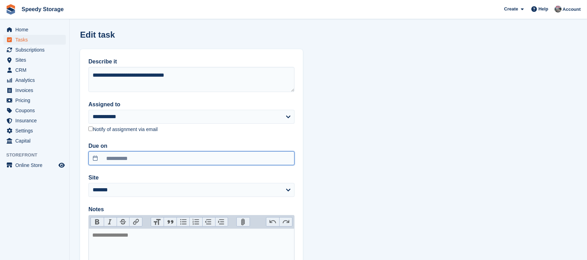
click at [124, 164] on input "**********" at bounding box center [191, 158] width 206 height 14
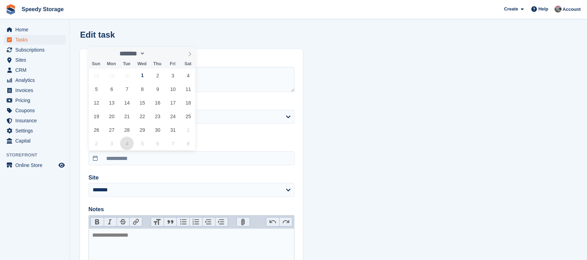
click at [125, 145] on span "4" at bounding box center [127, 143] width 14 height 14
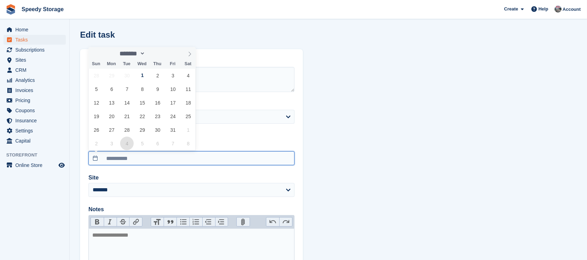
type input "**********"
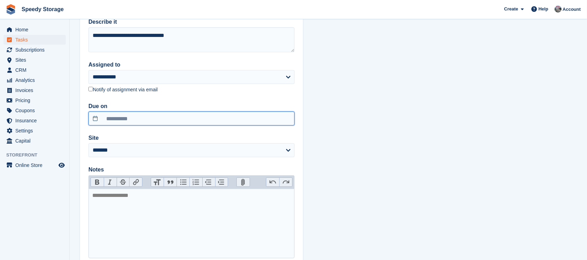
scroll to position [87, 0]
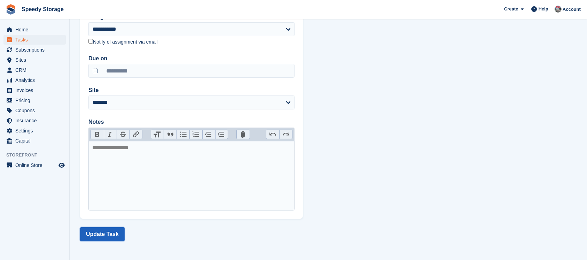
click at [101, 230] on button "Update Task" at bounding box center [102, 234] width 45 height 14
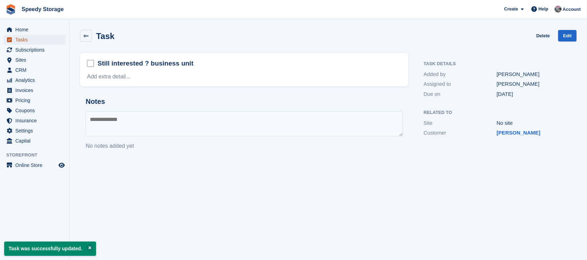
click at [28, 38] on span "Tasks" at bounding box center [36, 40] width 42 height 10
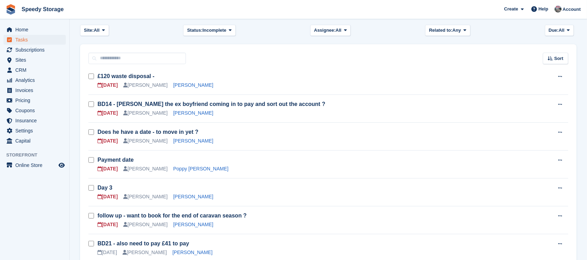
scroll to position [46, 0]
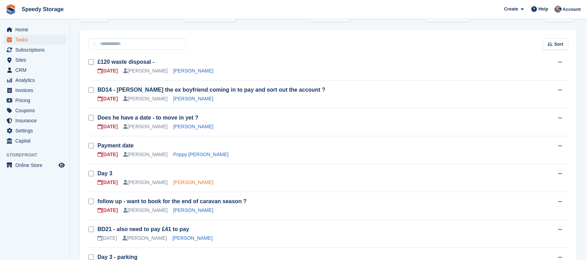
click at [181, 181] on link "jake dymock" at bounding box center [193, 182] width 40 height 6
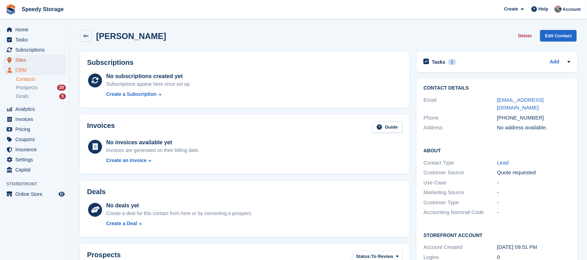
click at [23, 58] on span "Sites" at bounding box center [36, 60] width 42 height 10
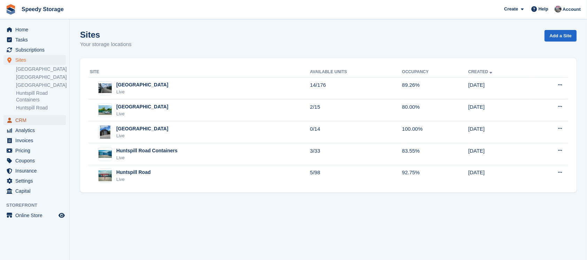
click at [23, 125] on span "CRM" at bounding box center [36, 120] width 42 height 10
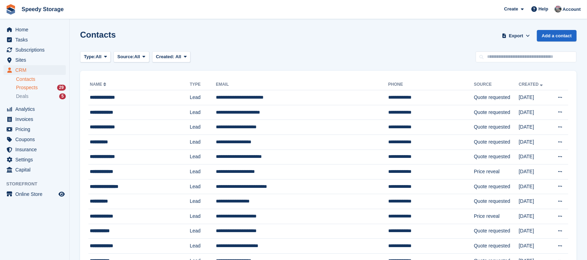
click at [31, 88] on span "Prospects" at bounding box center [27, 87] width 22 height 7
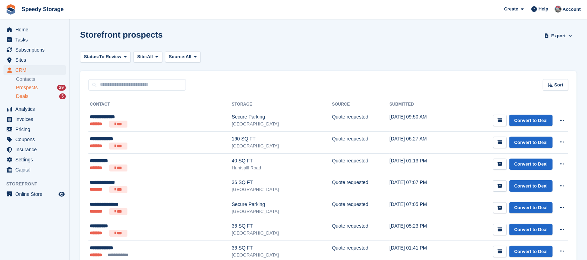
click at [28, 97] on span "Deals" at bounding box center [22, 96] width 13 height 7
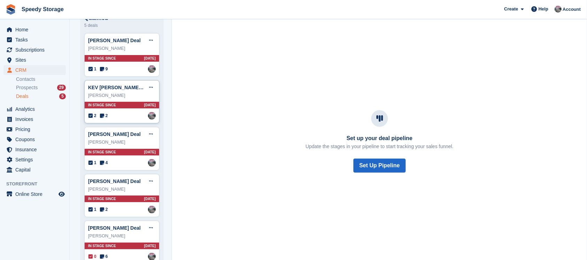
scroll to position [75, 0]
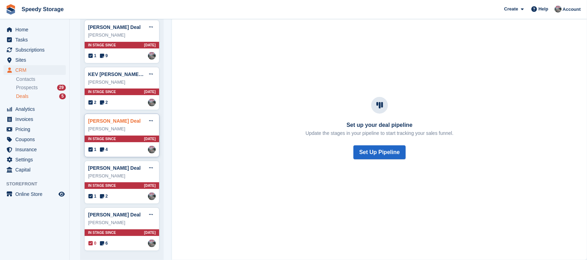
click at [127, 123] on link "Matthew Hamblin Deal" at bounding box center [114, 121] width 53 height 6
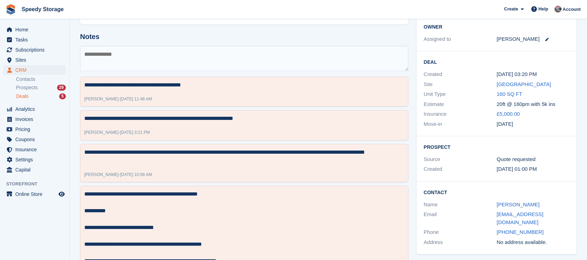
scroll to position [93, 0]
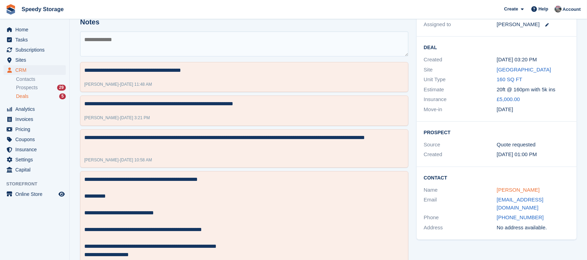
click at [507, 189] on link "Matthew Hamblin" at bounding box center [518, 190] width 43 height 6
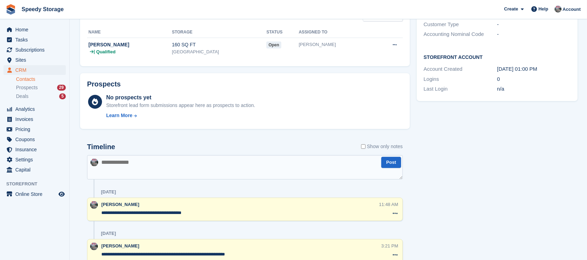
scroll to position [185, 0]
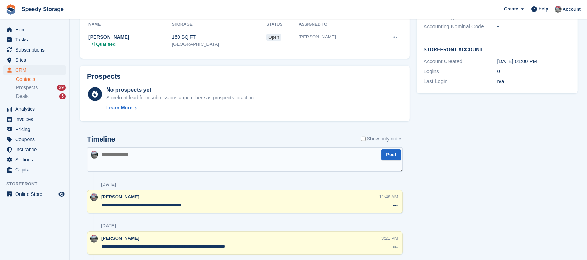
click at [126, 152] on textarea at bounding box center [245, 159] width 316 height 24
type textarea "**********"
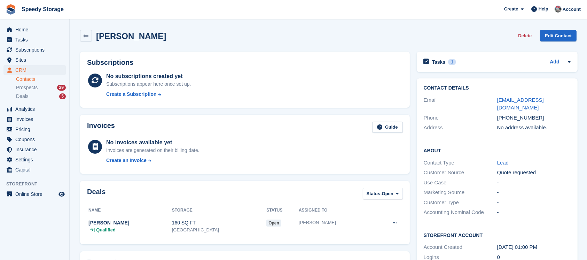
scroll to position [0, 0]
click at [502, 57] on div "Tasks 1 Add Move in (missed last friday ) 02 Oct" at bounding box center [497, 62] width 161 height 21
click at [499, 57] on div "Tasks 1 Add" at bounding box center [497, 61] width 147 height 9
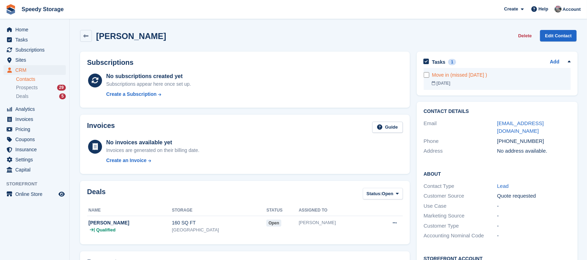
click at [494, 84] on div "02 Oct" at bounding box center [501, 83] width 139 height 6
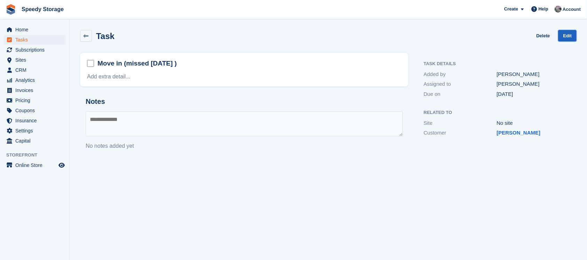
click at [568, 32] on link "Edit" at bounding box center [567, 35] width 18 height 11
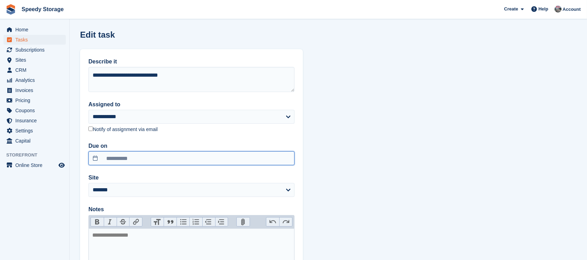
click at [125, 155] on input "**********" at bounding box center [191, 158] width 206 height 14
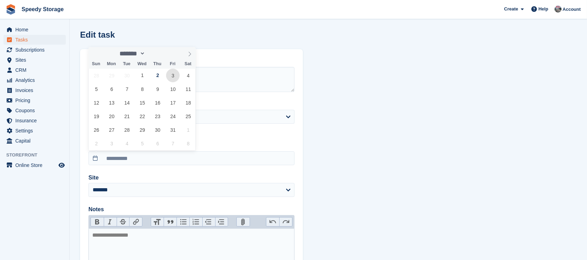
click at [175, 73] on span "3" at bounding box center [173, 76] width 14 height 14
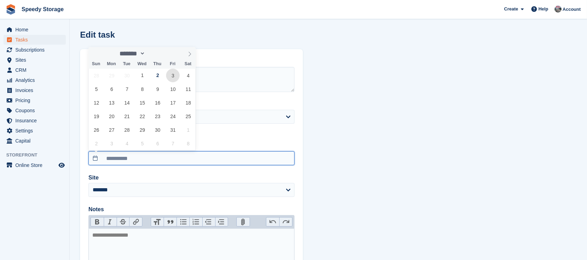
type input "**********"
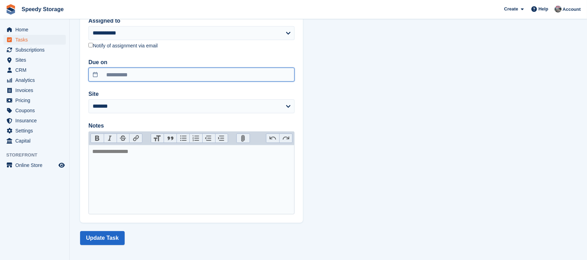
scroll to position [87, 0]
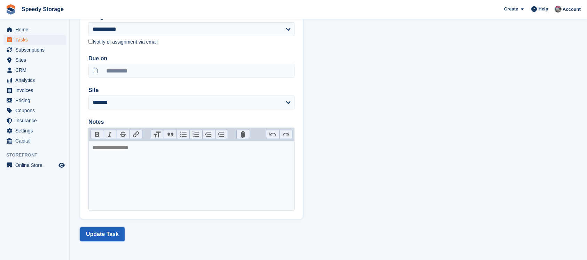
click at [118, 234] on button "Update Task" at bounding box center [102, 234] width 45 height 14
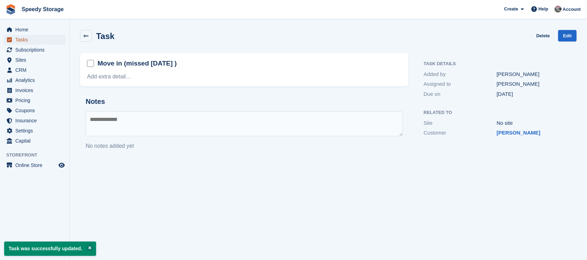
click at [22, 38] on span "Tasks" at bounding box center [36, 40] width 42 height 10
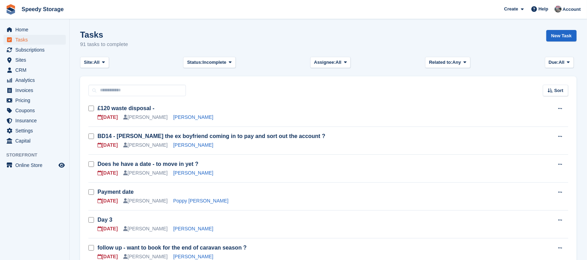
scroll to position [46, 0]
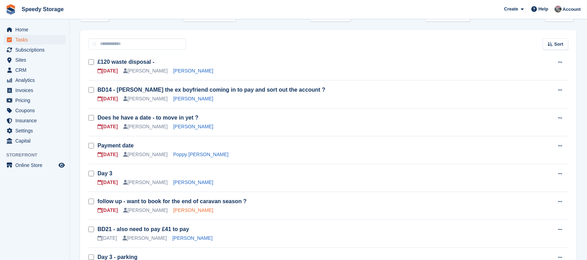
click at [177, 212] on link "Nathan fisher" at bounding box center [193, 210] width 40 height 6
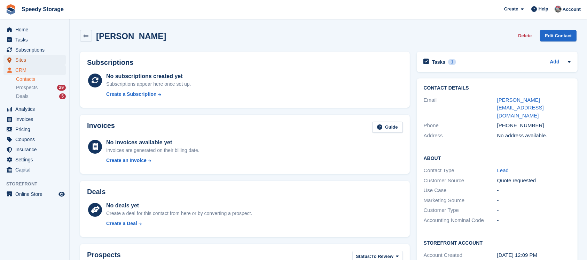
click at [25, 55] on span "Sites" at bounding box center [36, 60] width 42 height 10
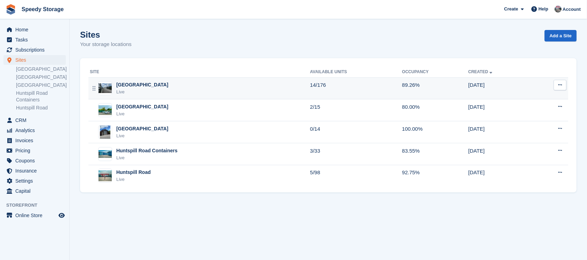
click at [141, 88] on div "[GEOGRAPHIC_DATA]" at bounding box center [142, 84] width 52 height 7
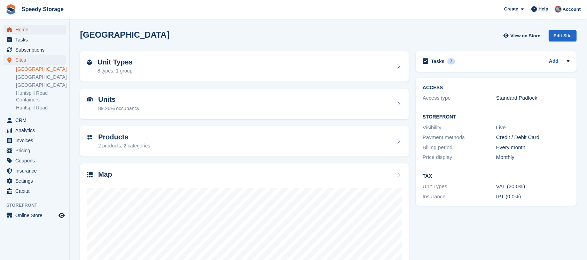
click at [25, 33] on span "Home" at bounding box center [36, 30] width 42 height 10
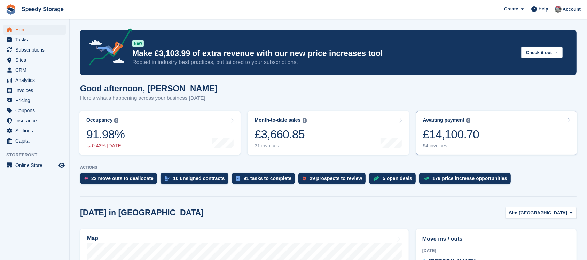
click at [492, 128] on link "Awaiting payment The total outstanding balance on all open invoices. £14,100.70…" at bounding box center [496, 133] width 161 height 44
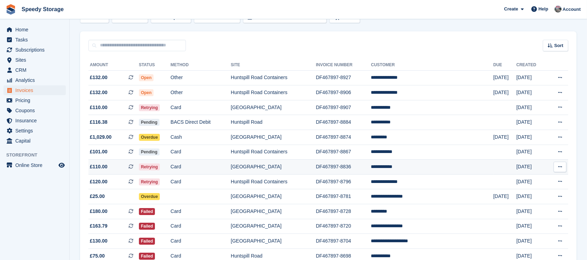
scroll to position [93, 0]
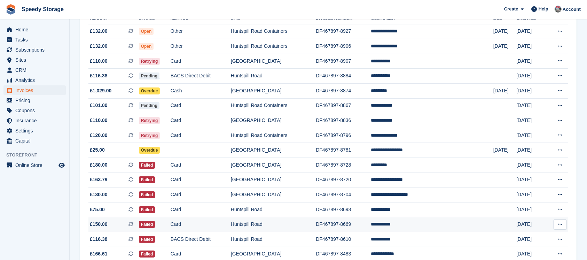
click at [315, 224] on td "Huntspill Road" at bounding box center [273, 224] width 85 height 15
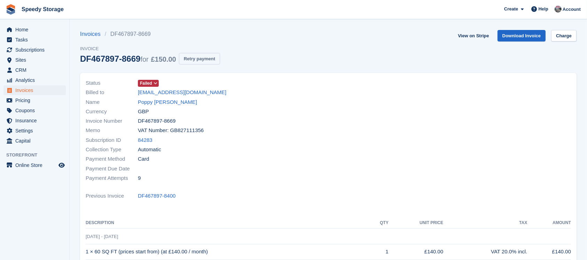
click at [200, 61] on button "Retry payment" at bounding box center [199, 58] width 41 height 11
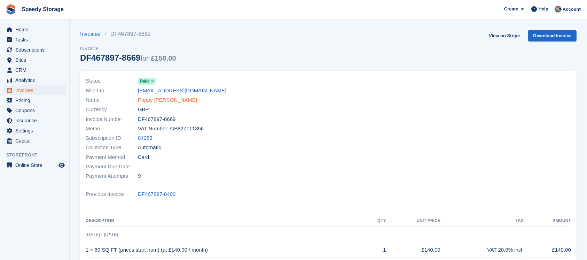
click at [153, 100] on link "Poppy [PERSON_NAME]" at bounding box center [167, 100] width 59 height 8
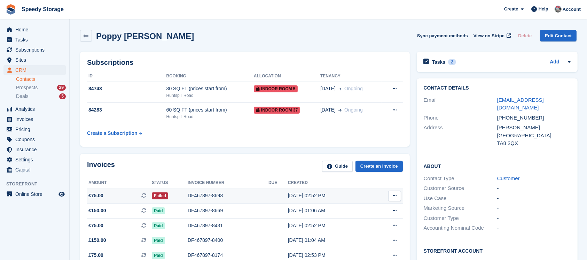
click at [227, 195] on div "DF467897-8698" at bounding box center [228, 195] width 81 height 7
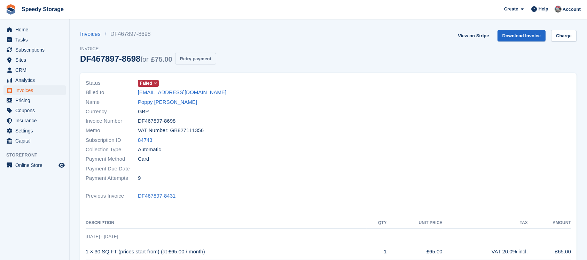
click at [205, 55] on button "Retry payment" at bounding box center [195, 58] width 41 height 11
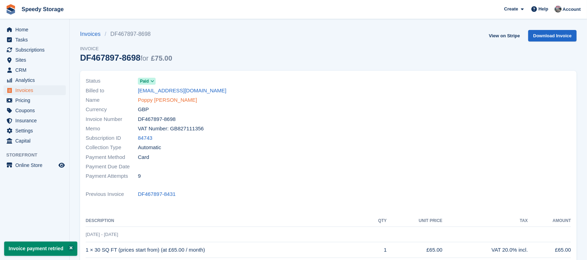
click at [159, 97] on link "Poppy [PERSON_NAME]" at bounding box center [167, 100] width 59 height 8
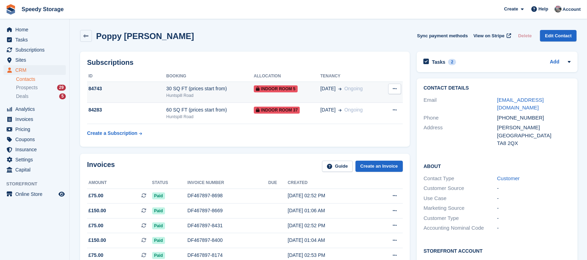
click at [374, 92] on div "[DATE] Ongoing" at bounding box center [350, 88] width 61 height 7
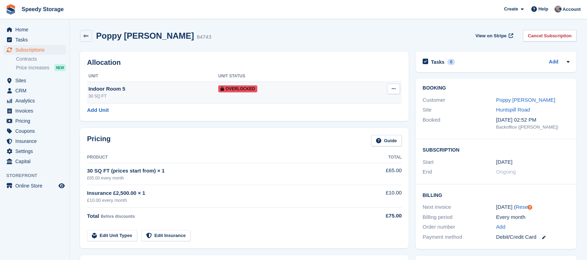
click at [392, 89] on icon at bounding box center [394, 88] width 4 height 5
click at [364, 104] on p "Remove Overlock" at bounding box center [366, 102] width 61 height 9
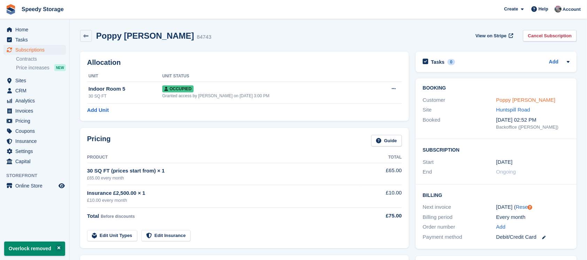
click at [509, 98] on link "Poppy [PERSON_NAME]" at bounding box center [525, 100] width 59 height 6
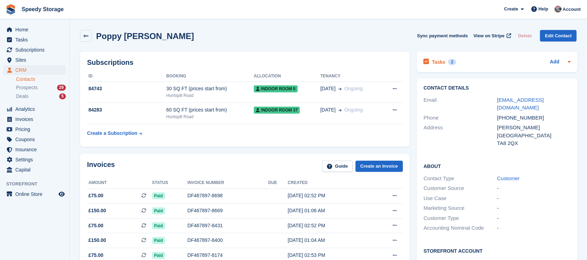
click at [467, 60] on div "Tasks 2 Add" at bounding box center [497, 61] width 147 height 9
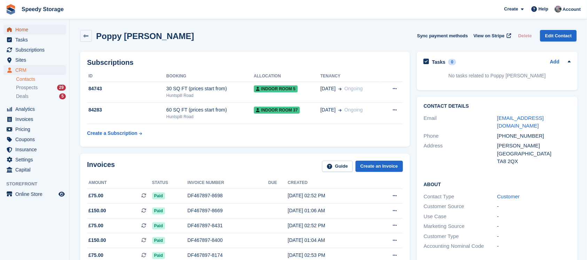
click at [23, 32] on span "Home" at bounding box center [36, 30] width 42 height 10
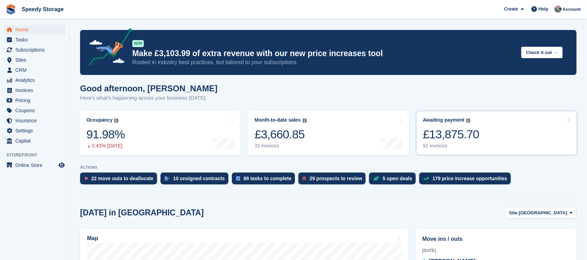
click at [504, 131] on link "Awaiting payment The total outstanding balance on all open invoices. £13,875.70…" at bounding box center [496, 133] width 161 height 44
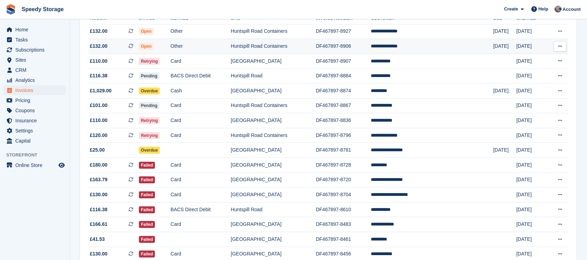
scroll to position [46, 0]
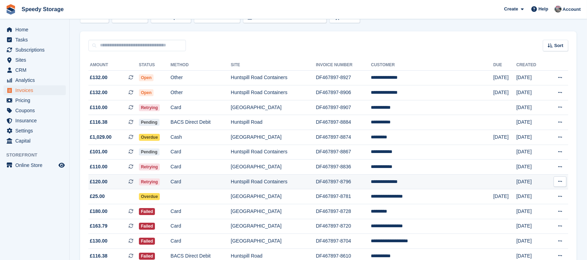
click at [413, 180] on td "**********" at bounding box center [432, 181] width 122 height 15
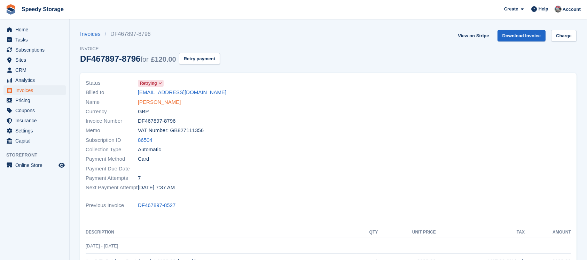
click at [166, 104] on link "[PERSON_NAME]" at bounding box center [159, 102] width 43 height 8
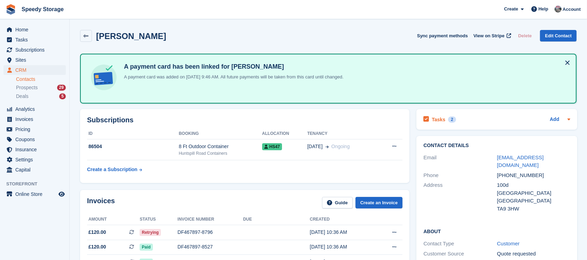
click at [468, 119] on div "Tasks 2 Add" at bounding box center [496, 119] width 147 height 9
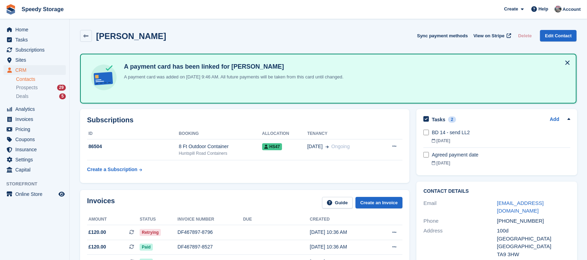
click at [350, 107] on div "Subscriptions ID Booking Allocation Tenancy 86504 8 Ft Outdoor Container Huntsp…" at bounding box center [245, 145] width 336 height 81
click at [34, 32] on span "Home" at bounding box center [36, 30] width 42 height 10
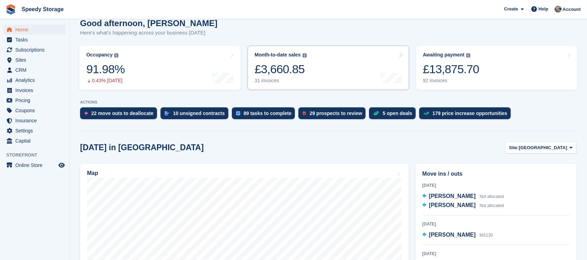
scroll to position [139, 0]
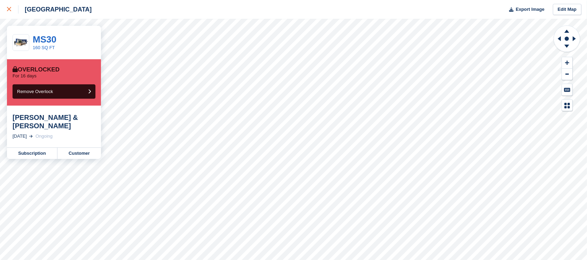
click at [12, 10] on div at bounding box center [12, 9] width 11 height 8
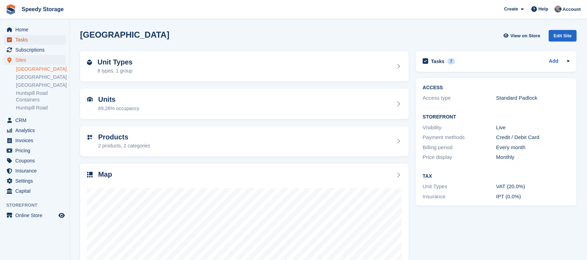
click at [26, 36] on span "Tasks" at bounding box center [36, 40] width 42 height 10
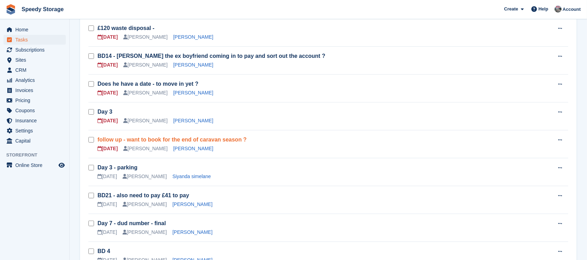
scroll to position [93, 0]
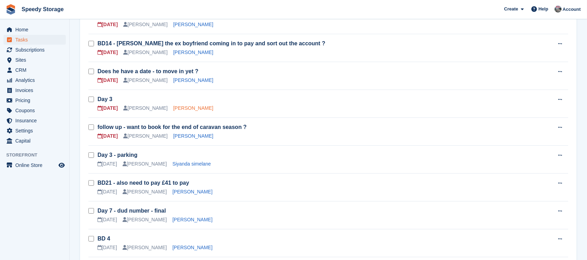
click at [177, 106] on link "jake dymock" at bounding box center [193, 108] width 40 height 6
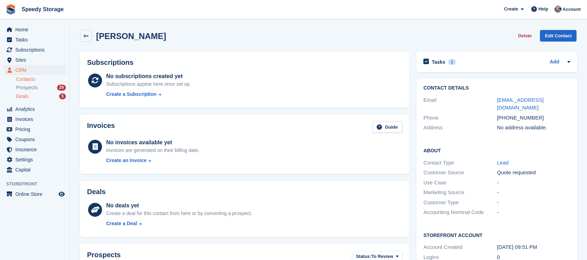
click at [45, 97] on div "Deals 5" at bounding box center [41, 96] width 50 height 7
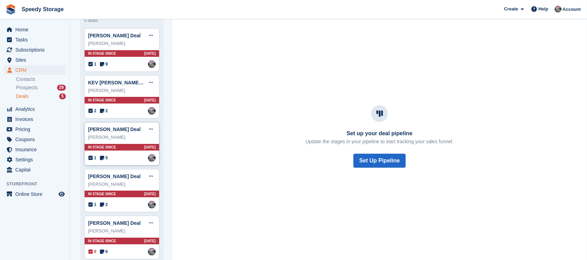
scroll to position [75, 0]
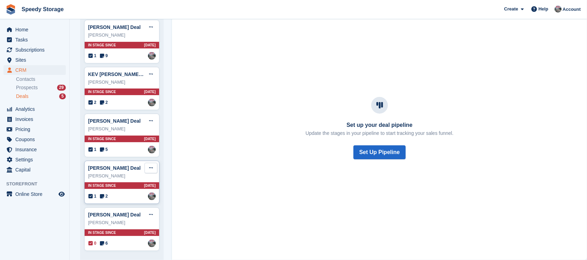
click at [149, 167] on icon at bounding box center [151, 167] width 4 height 5
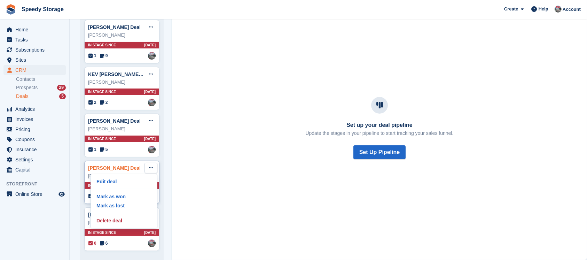
click at [122, 168] on link "Debbie Pinson Deal" at bounding box center [114, 168] width 53 height 6
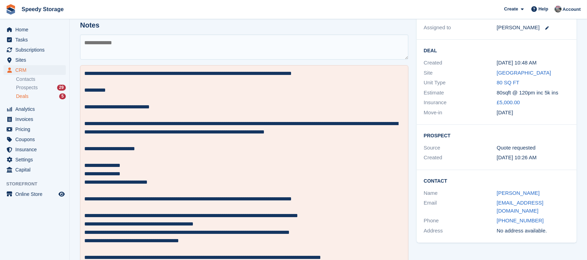
scroll to position [93, 0]
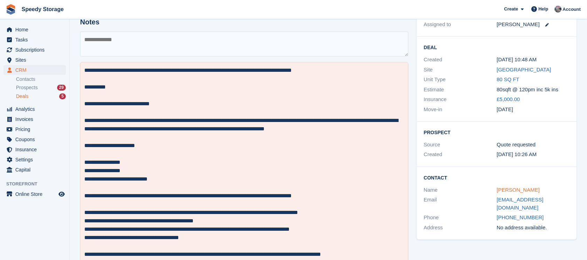
click at [514, 189] on link "Debbie Pinson" at bounding box center [518, 190] width 43 height 6
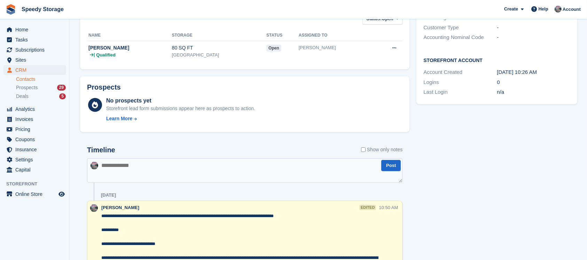
scroll to position [232, 0]
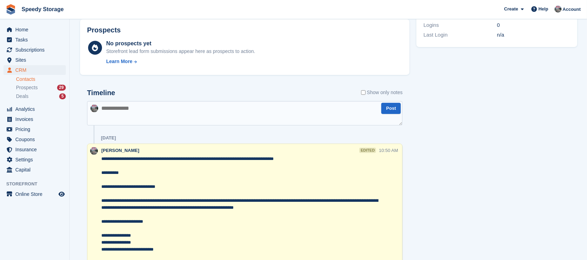
click at [120, 106] on textarea at bounding box center [244, 113] width 315 height 24
type textarea "**********"
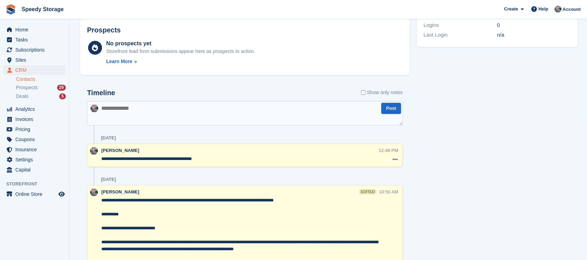
click at [215, 157] on textarea "**********" at bounding box center [239, 158] width 277 height 7
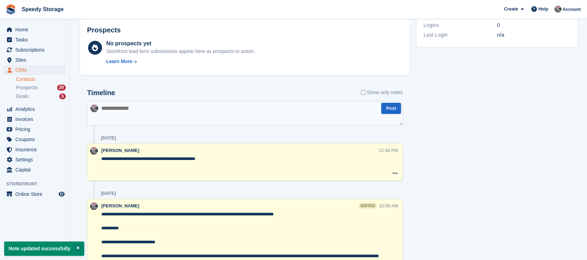
paste textarea "**********"
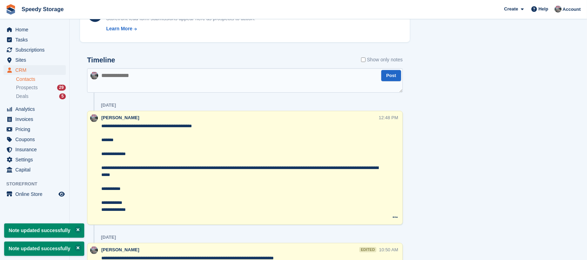
scroll to position [278, 0]
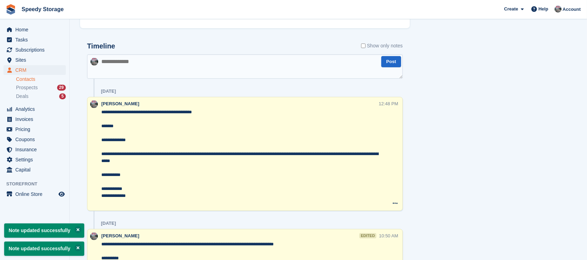
type textarea "**********"
click at [427, 151] on div "Tasks 1 Add Move in 80sqft 21 Oct Contact Details Email dpinson5@yahoo.co.uk Ph…" at bounding box center [497, 238] width 168 height 936
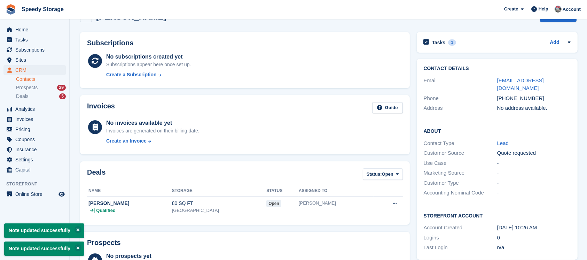
scroll to position [0, 0]
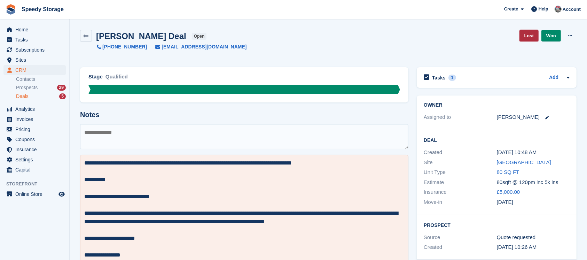
click at [530, 35] on link "Lost" at bounding box center [528, 35] width 19 height 11
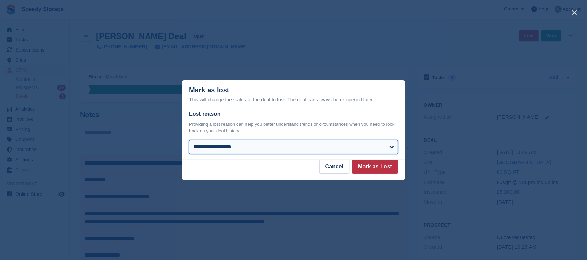
click at [308, 151] on select "**********" at bounding box center [293, 147] width 209 height 14
select select "**********"
click at [189, 140] on select "**********" at bounding box center [293, 147] width 209 height 14
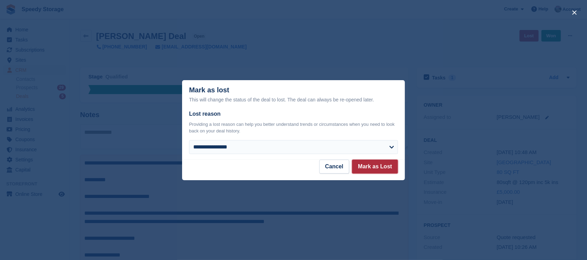
click at [364, 165] on button "Mark as Lost" at bounding box center [375, 166] width 46 height 14
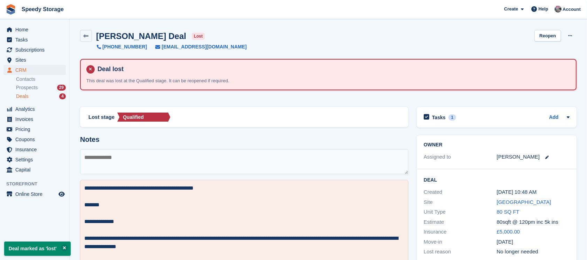
scroll to position [46, 0]
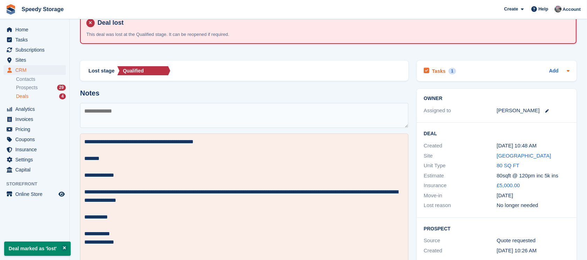
click at [468, 70] on div "Tasks 1 Add" at bounding box center [497, 70] width 146 height 9
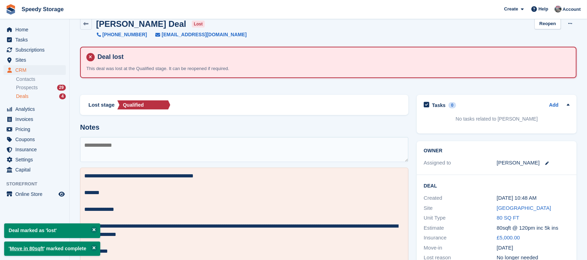
scroll to position [0, 0]
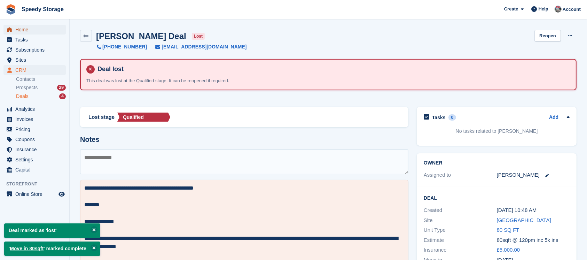
click at [26, 29] on span "Home" at bounding box center [36, 30] width 42 height 10
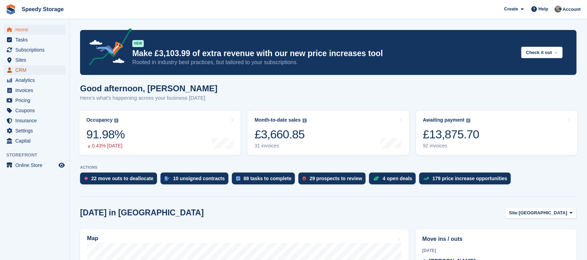
click at [29, 66] on span "CRM" at bounding box center [36, 70] width 42 height 10
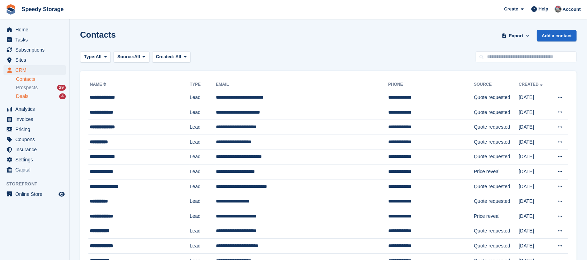
click at [34, 93] on div "Deals 4" at bounding box center [41, 96] width 50 height 7
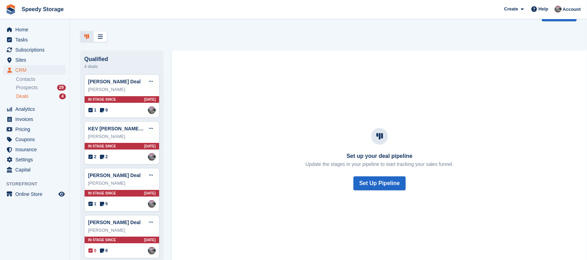
scroll to position [29, 0]
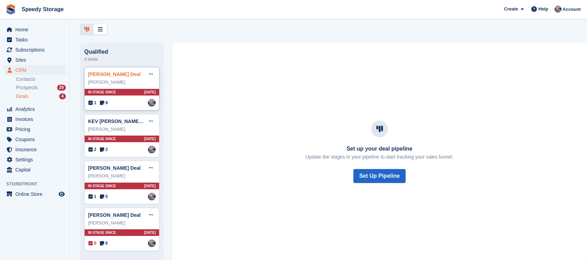
click at [112, 74] on link "[PERSON_NAME] Deal" at bounding box center [114, 74] width 53 height 6
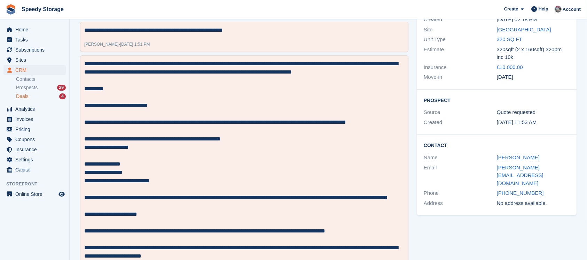
scroll to position [139, 0]
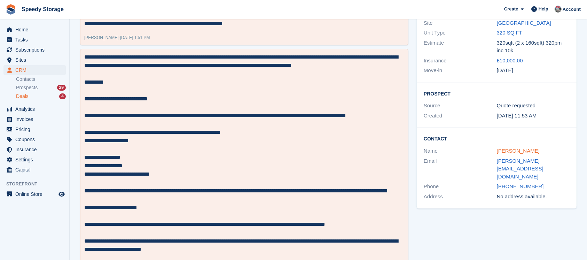
click at [519, 151] on link "[PERSON_NAME]" at bounding box center [518, 151] width 43 height 6
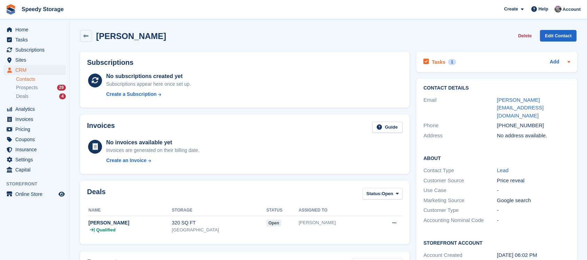
click at [468, 60] on div "Tasks 1 Add" at bounding box center [496, 61] width 147 height 9
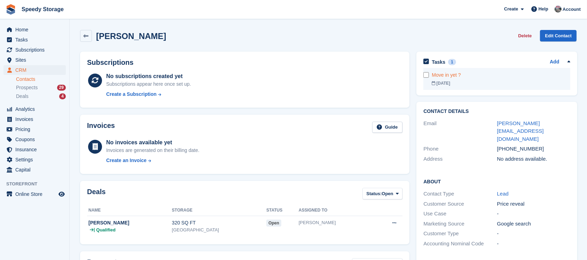
click at [469, 77] on div "Move in yet ?" at bounding box center [501, 74] width 139 height 7
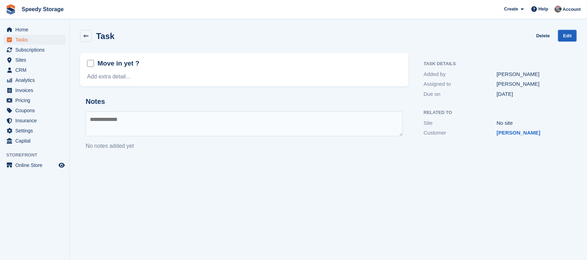
click at [565, 31] on link "Edit" at bounding box center [567, 35] width 18 height 11
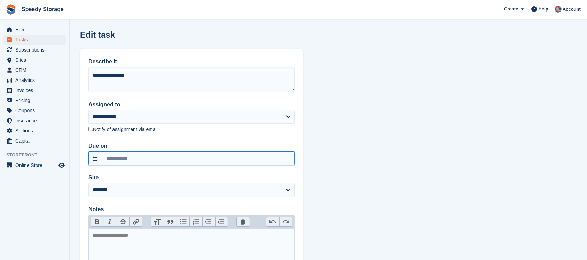
click at [125, 155] on input "**********" at bounding box center [191, 158] width 206 height 14
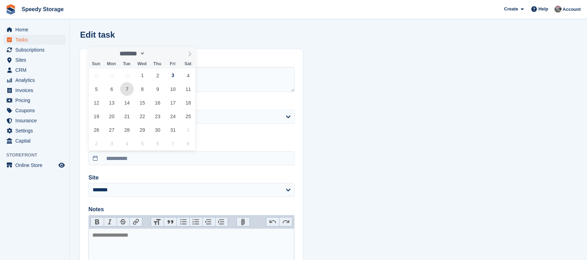
click at [126, 89] on span "7" at bounding box center [127, 89] width 14 height 14
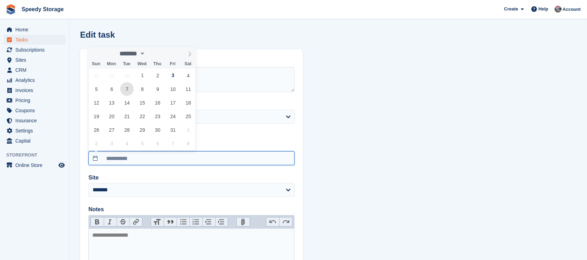
type input "**********"
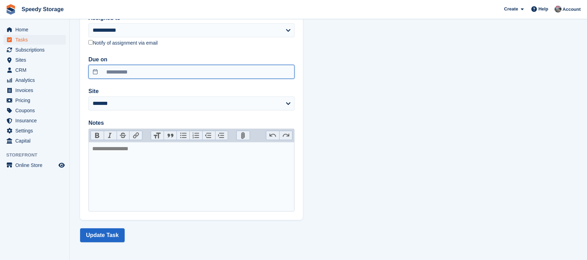
scroll to position [87, 0]
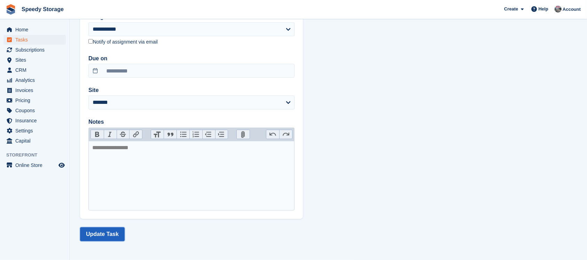
click at [108, 232] on button "Update Task" at bounding box center [102, 234] width 45 height 14
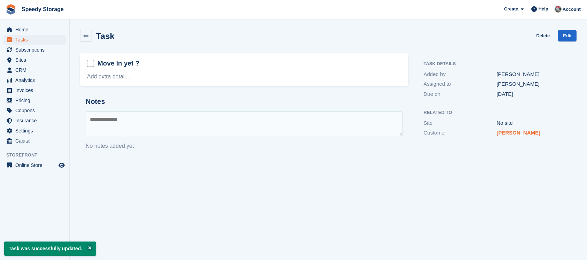
click at [512, 133] on link "Colin Haste" at bounding box center [518, 132] width 44 height 6
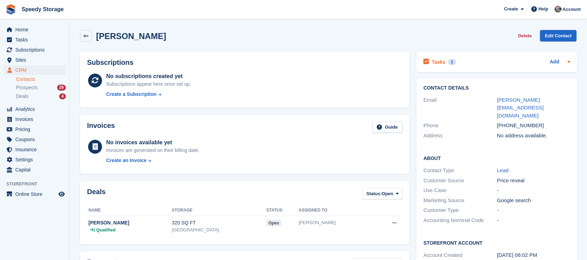
click at [470, 60] on div "Tasks 1 Add" at bounding box center [496, 61] width 147 height 9
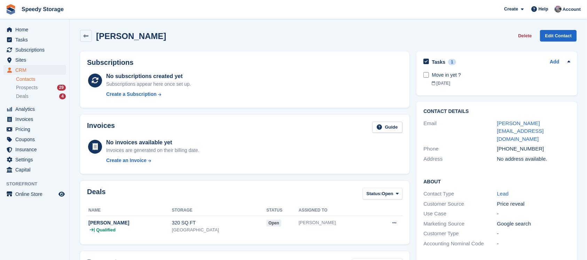
click at [470, 60] on div "Tasks 1 Add" at bounding box center [496, 61] width 147 height 9
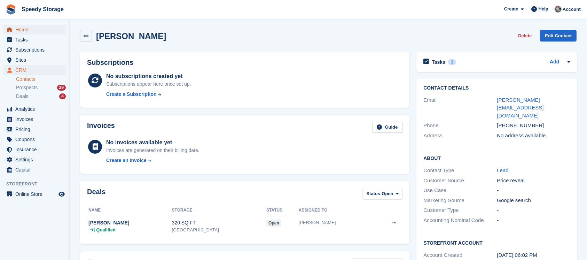
click at [34, 26] on span "Home" at bounding box center [36, 30] width 42 height 10
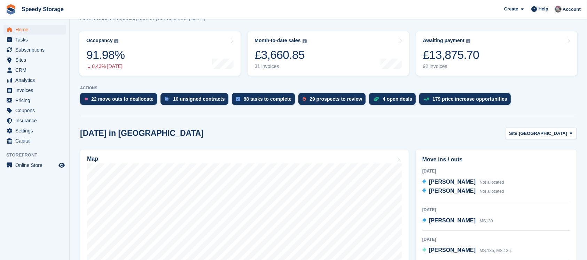
scroll to position [93, 0]
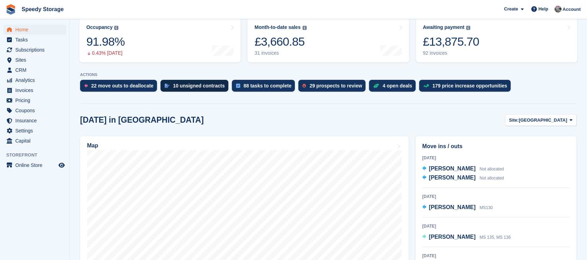
click at [191, 86] on div "10 unsigned contracts" at bounding box center [199, 86] width 52 height 6
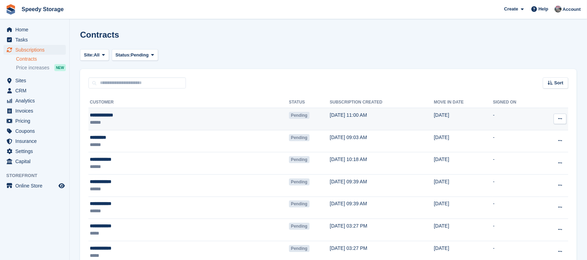
click at [562, 118] on icon at bounding box center [560, 118] width 4 height 5
click at [525, 149] on p "Void contract" at bounding box center [533, 150] width 61 height 9
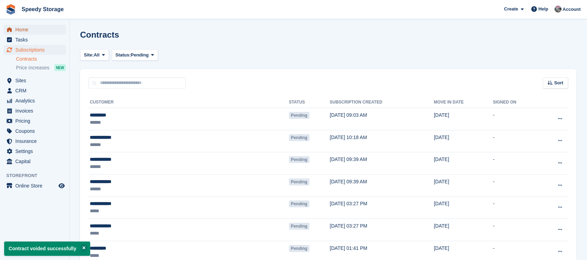
click at [20, 30] on span "Home" at bounding box center [36, 30] width 42 height 10
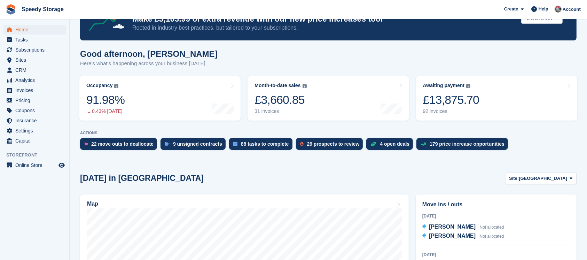
scroll to position [46, 0]
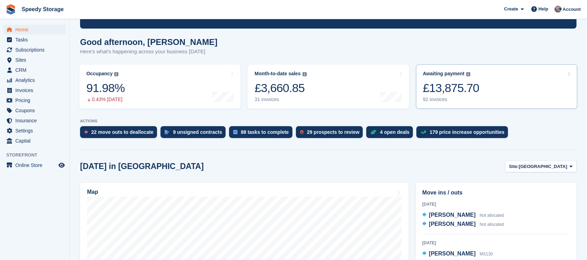
click at [476, 90] on link "Awaiting payment The total outstanding balance on all open invoices. £13,875.70…" at bounding box center [496, 86] width 161 height 44
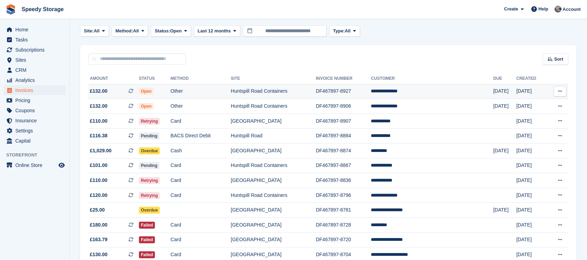
scroll to position [46, 0]
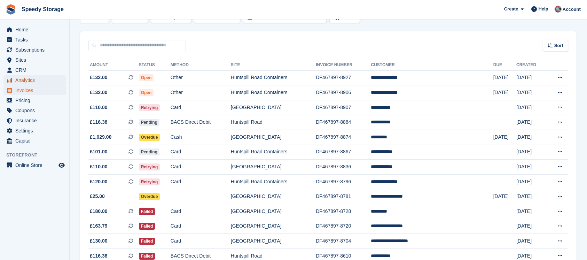
click at [30, 82] on span "Analytics" at bounding box center [36, 80] width 42 height 10
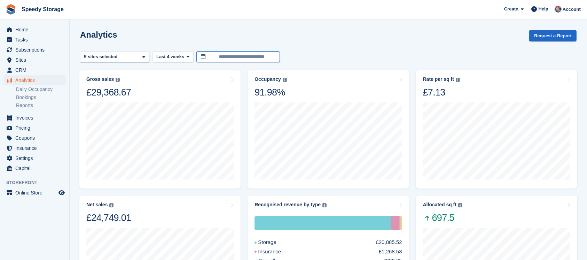
click at [225, 54] on input "**********" at bounding box center [238, 56] width 84 height 11
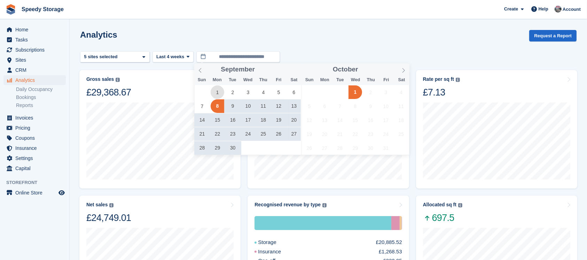
click at [223, 90] on span "1" at bounding box center [218, 92] width 14 height 14
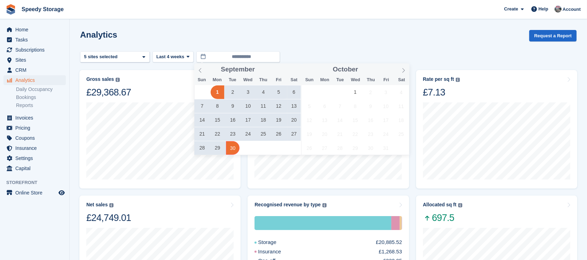
click at [235, 144] on span "30" at bounding box center [233, 148] width 14 height 14
type input "**********"
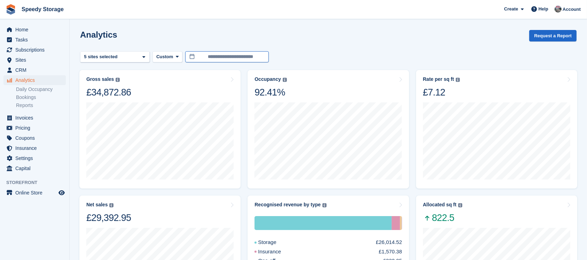
click at [229, 59] on input "**********" at bounding box center [227, 56] width 84 height 11
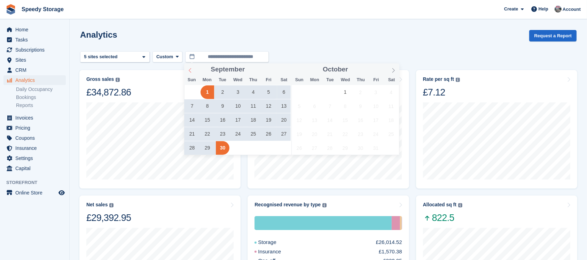
click at [190, 68] on icon at bounding box center [190, 70] width 5 height 5
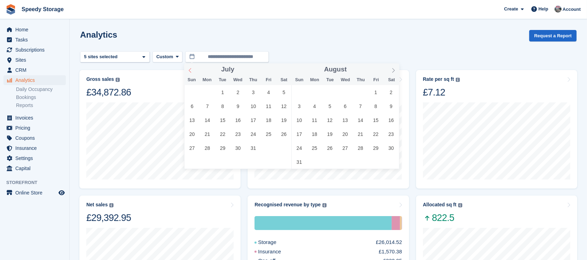
click at [190, 68] on icon at bounding box center [190, 70] width 5 height 5
click at [191, 71] on icon at bounding box center [190, 70] width 5 height 5
click at [223, 94] on span "1" at bounding box center [223, 92] width 14 height 14
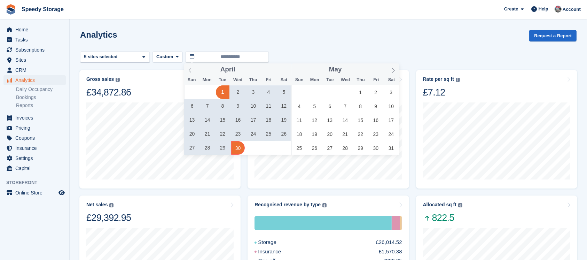
click at [237, 149] on span "30" at bounding box center [238, 148] width 14 height 14
type input "**********"
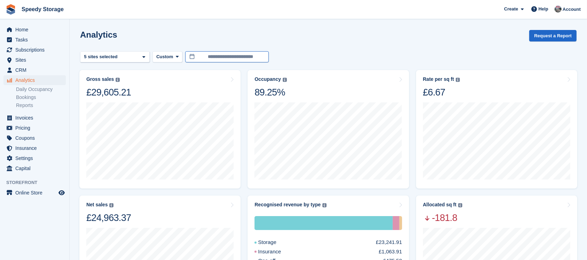
click at [227, 52] on input "**********" at bounding box center [227, 56] width 84 height 11
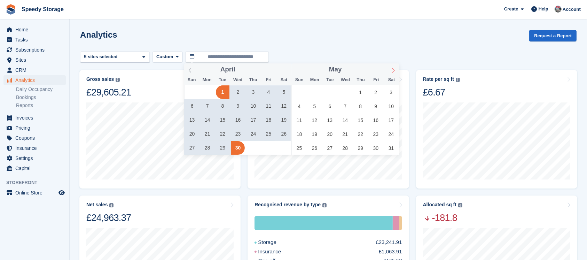
click at [397, 70] on span at bounding box center [393, 69] width 12 height 12
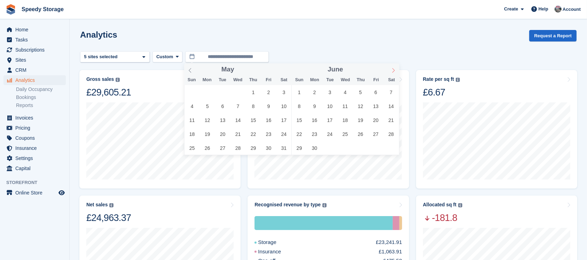
click at [397, 70] on span at bounding box center [393, 69] width 12 height 12
click at [346, 88] on span "1" at bounding box center [345, 92] width 14 height 14
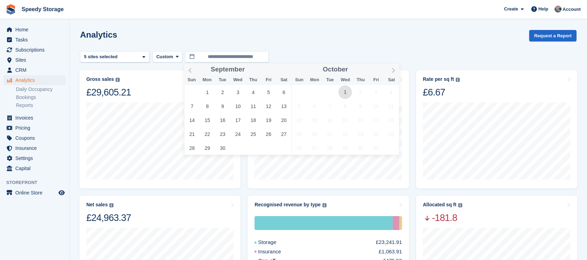
type input "**********"
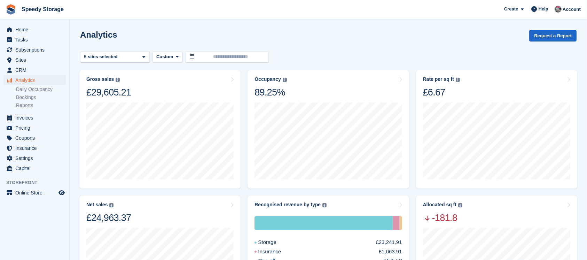
click at [329, 47] on div "Analytics Request a Report" at bounding box center [328, 40] width 496 height 20
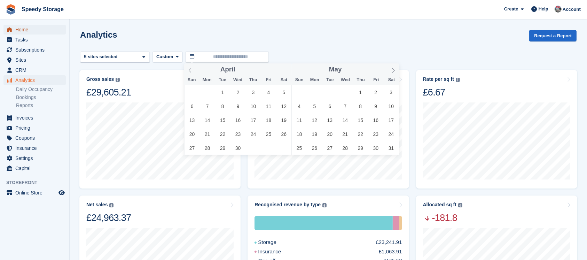
click at [22, 30] on span "Home" at bounding box center [36, 30] width 42 height 10
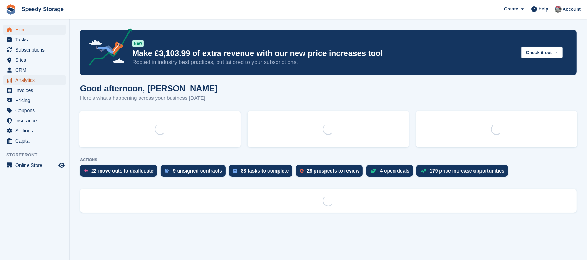
click at [21, 79] on span "Analytics" at bounding box center [36, 80] width 42 height 10
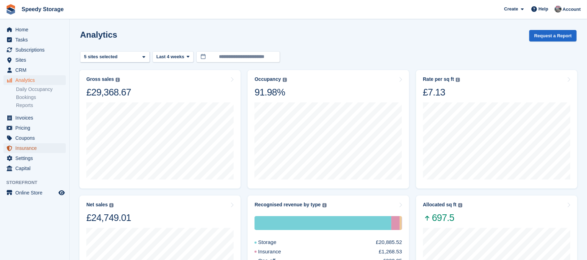
click at [24, 146] on span "Insurance" at bounding box center [36, 148] width 42 height 10
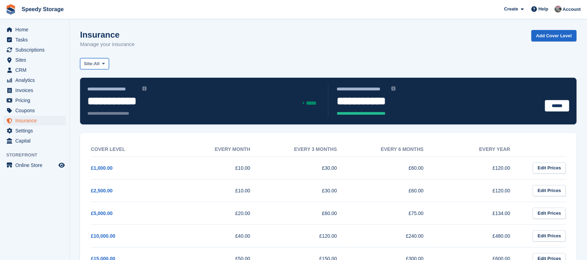
click at [105, 65] on icon at bounding box center [103, 63] width 3 height 5
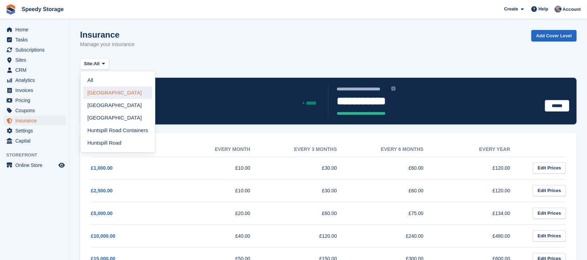
click at [104, 89] on link "[GEOGRAPHIC_DATA]" at bounding box center [117, 92] width 69 height 13
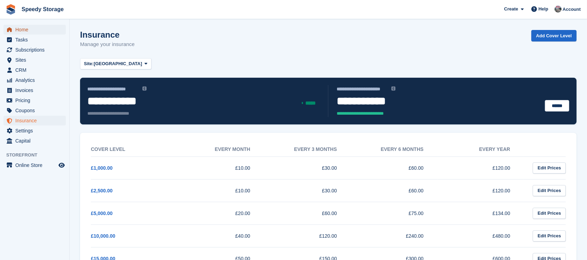
click at [31, 33] on span "Home" at bounding box center [36, 30] width 42 height 10
